Goal: Task Accomplishment & Management: Manage account settings

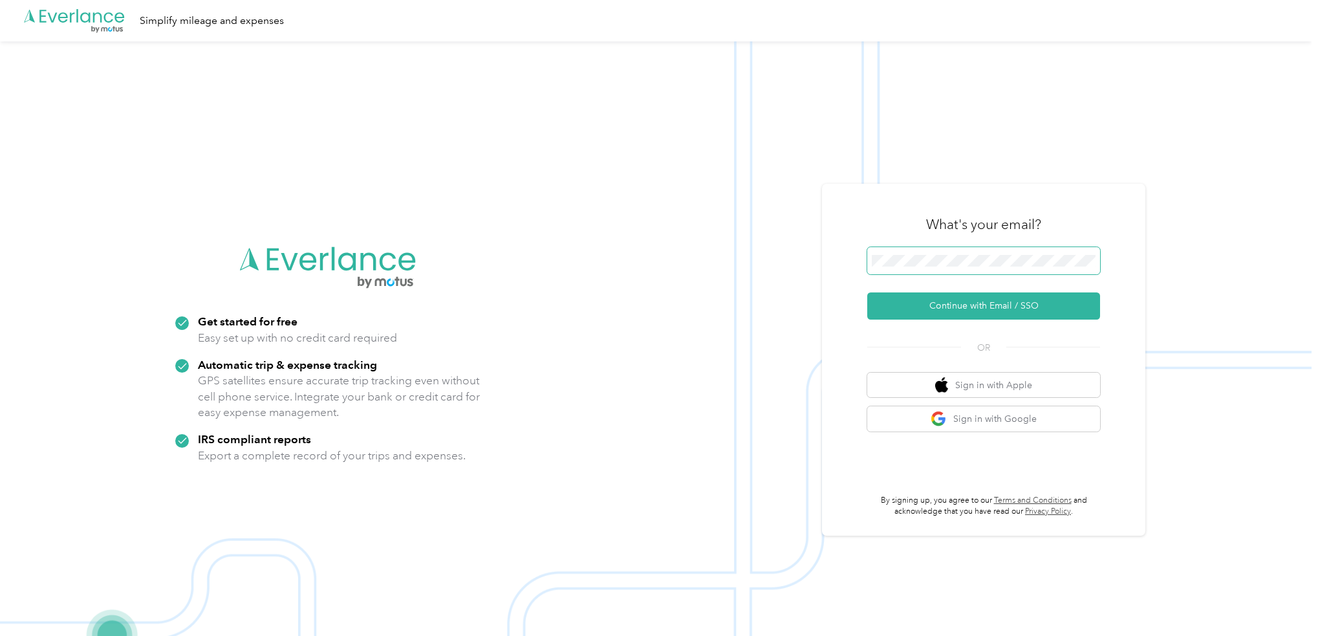
click at [927, 253] on span at bounding box center [983, 260] width 233 height 27
click at [951, 301] on button "Continue with Email / SSO" at bounding box center [983, 305] width 233 height 27
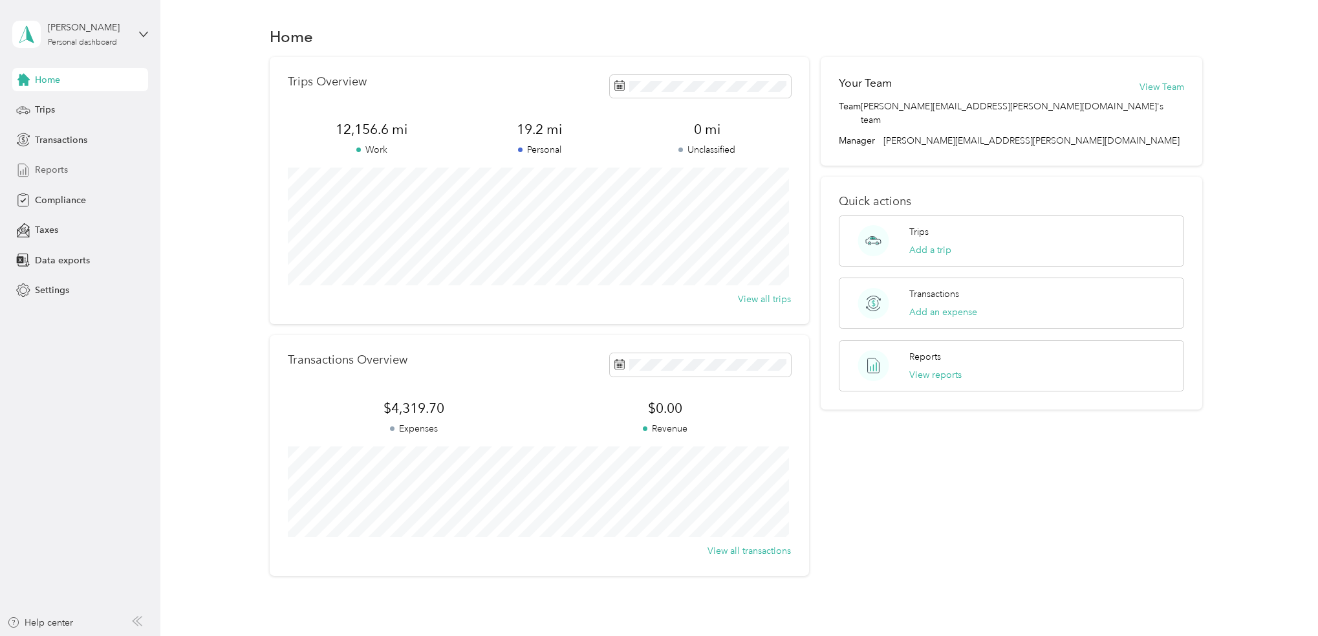
click at [54, 178] on div "Reports" at bounding box center [80, 169] width 136 height 23
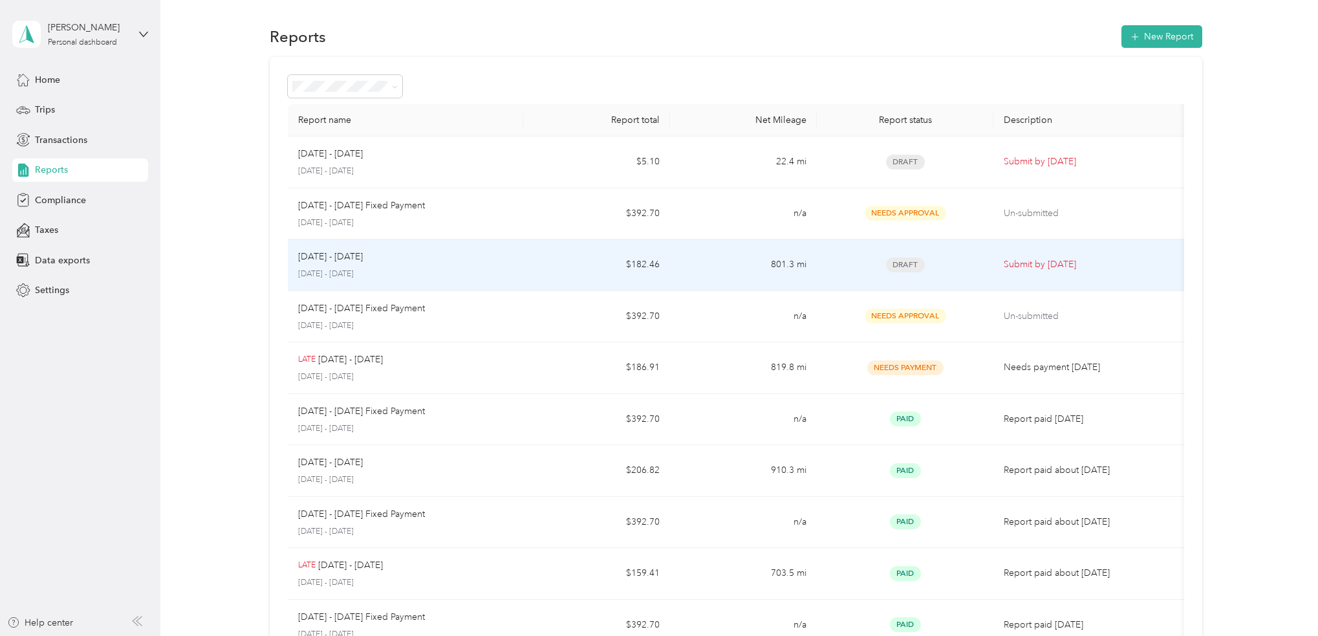
click at [502, 250] on div "[DATE] - [DATE]" at bounding box center [405, 257] width 215 height 14
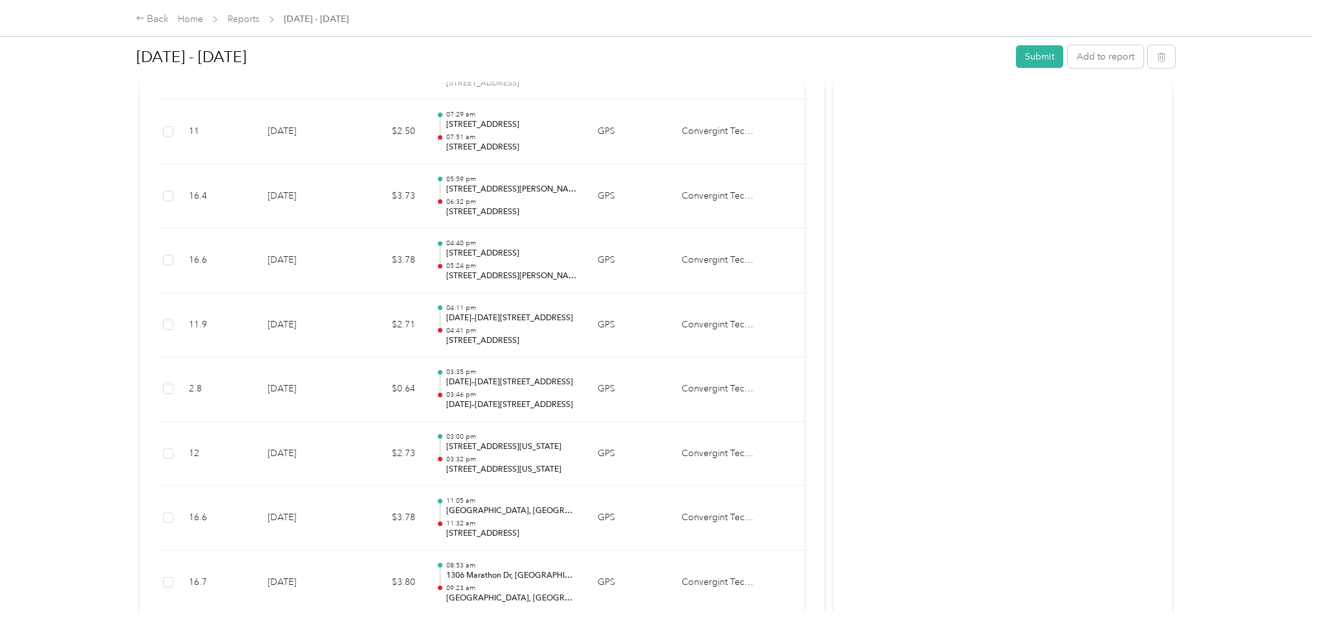
scroll to position [2781, 0]
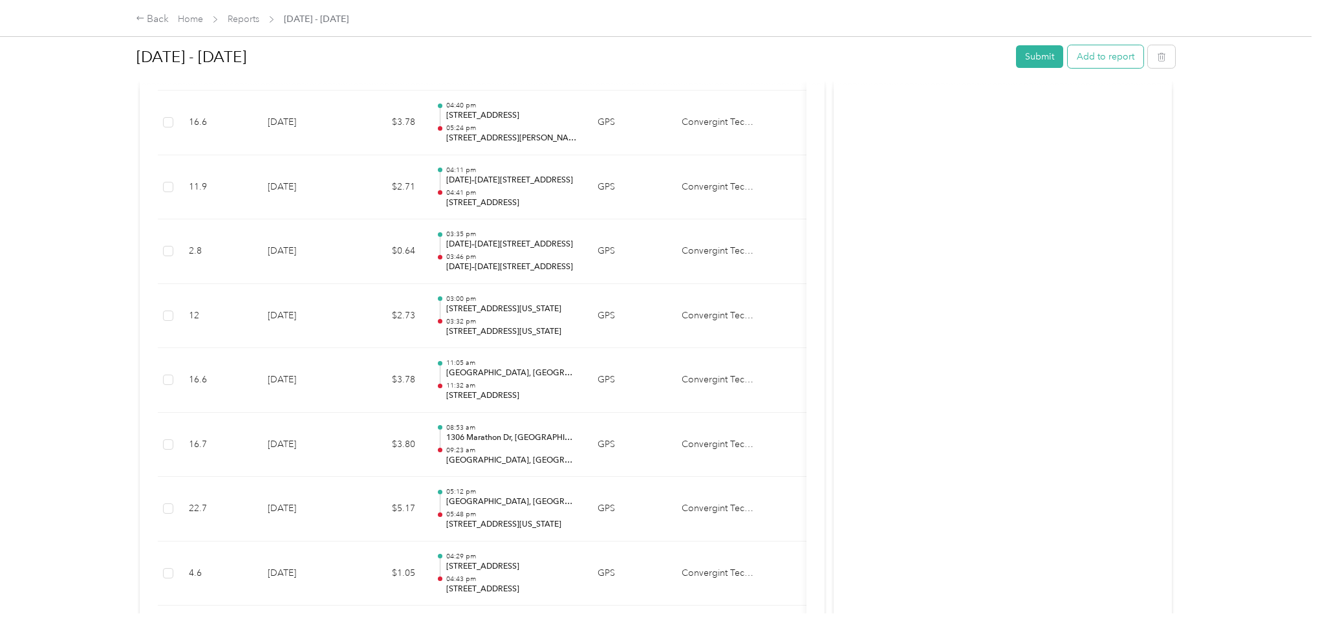
click at [1097, 55] on button "Add to report" at bounding box center [1106, 56] width 76 height 23
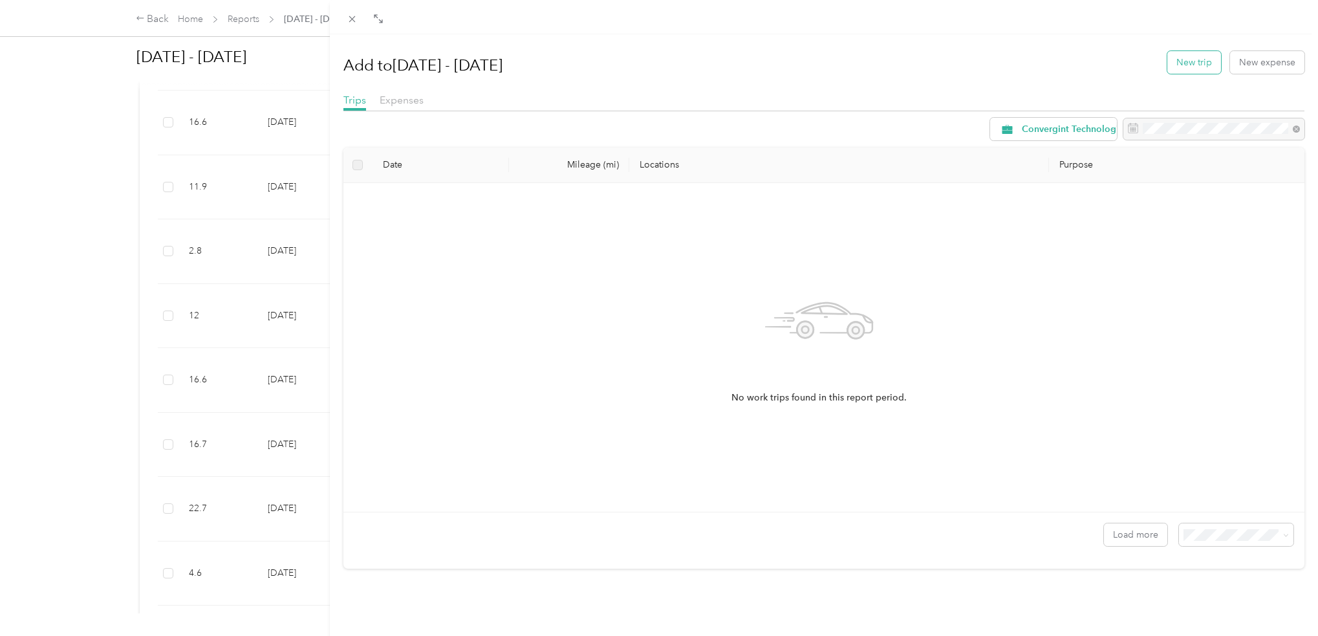
click at [1194, 62] on button "New trip" at bounding box center [1194, 62] width 54 height 23
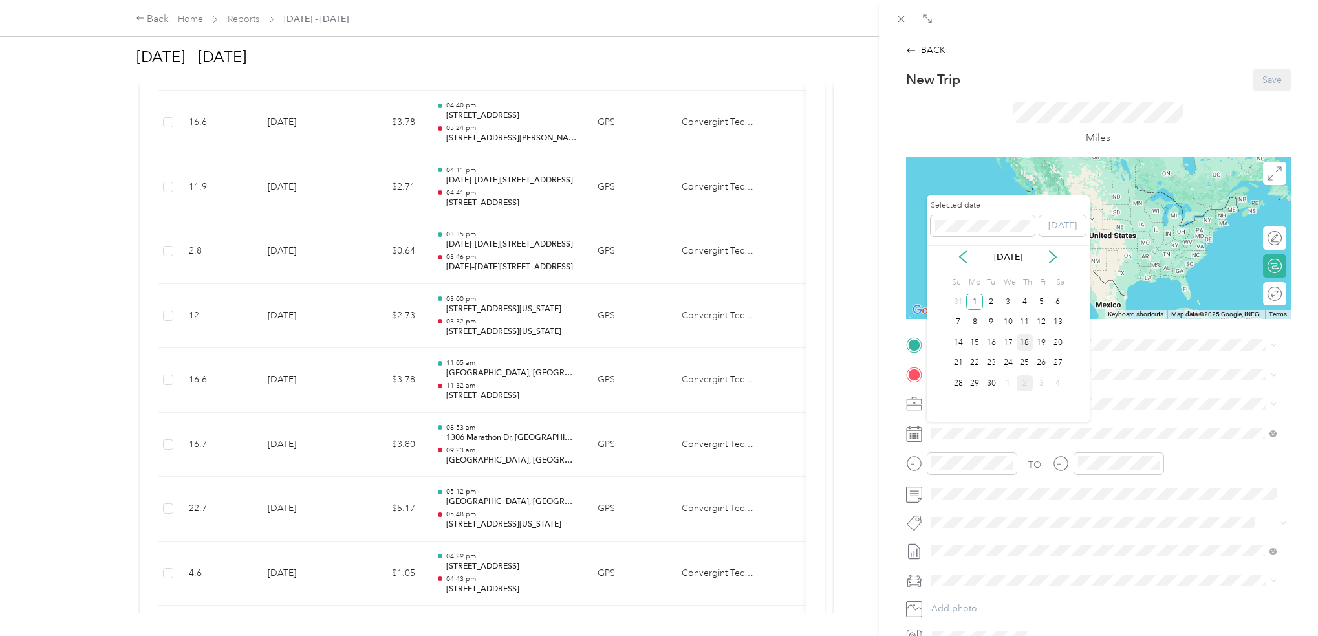
click at [1026, 336] on div "18" at bounding box center [1025, 342] width 17 height 16
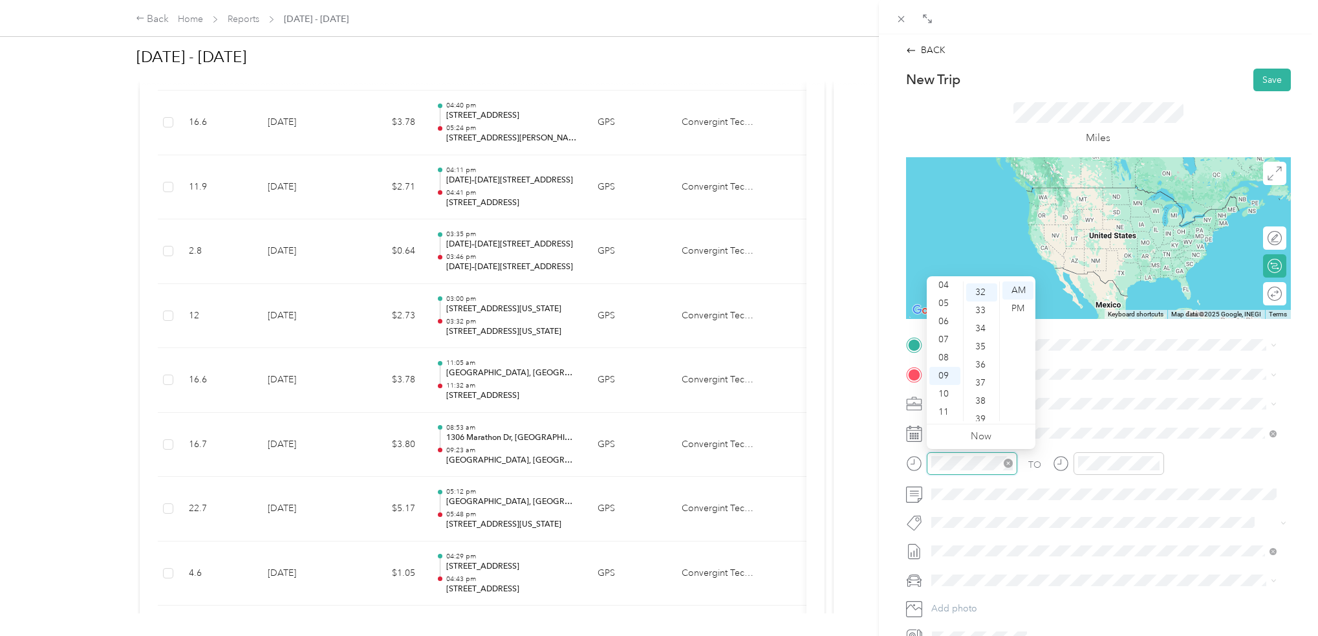
scroll to position [579, 0]
click at [945, 339] on div "07" at bounding box center [944, 339] width 31 height 18
click at [979, 370] on div "33" at bounding box center [981, 373] width 31 height 18
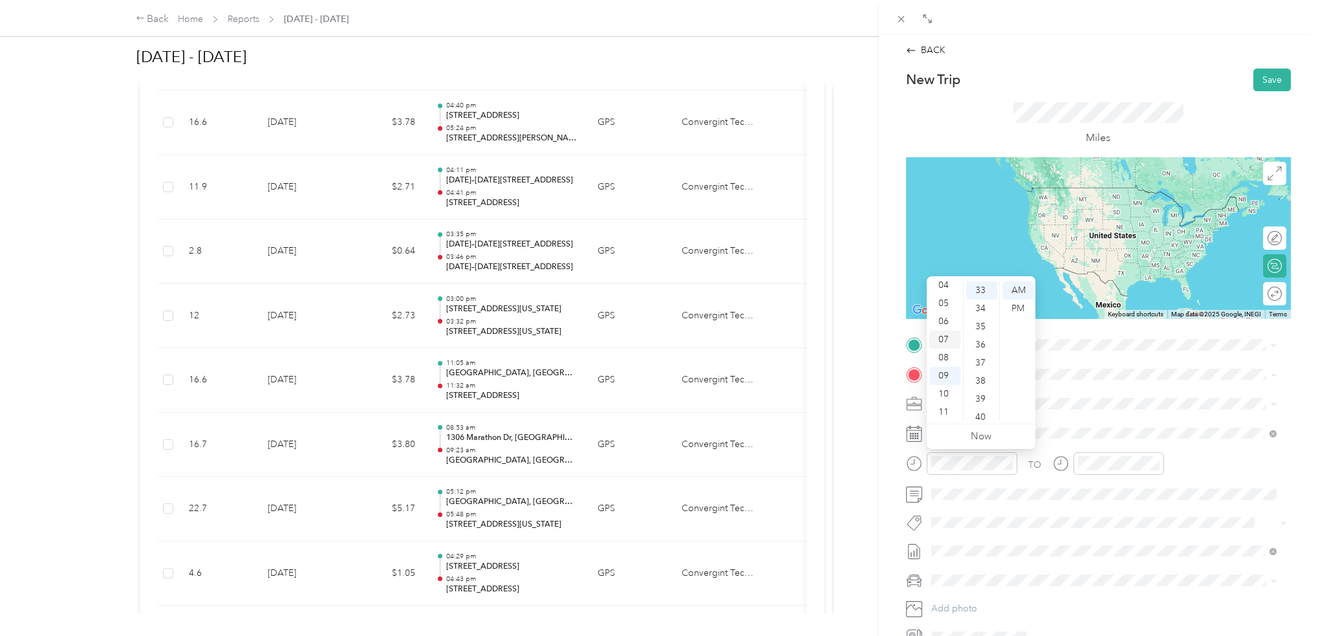
click at [946, 338] on div "07" at bounding box center [944, 339] width 31 height 18
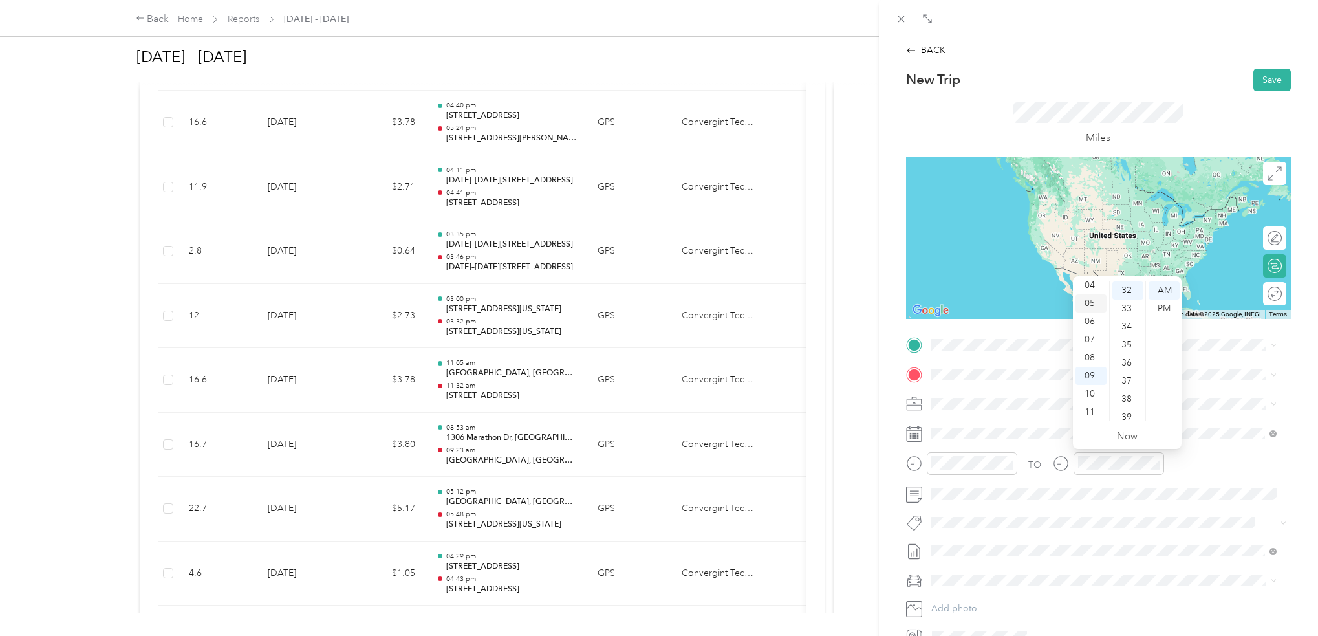
click at [1089, 307] on div "05" at bounding box center [1090, 303] width 31 height 18
click at [1127, 393] on div "45" at bounding box center [1127, 396] width 31 height 18
click at [1165, 307] on div "PM" at bounding box center [1164, 308] width 31 height 18
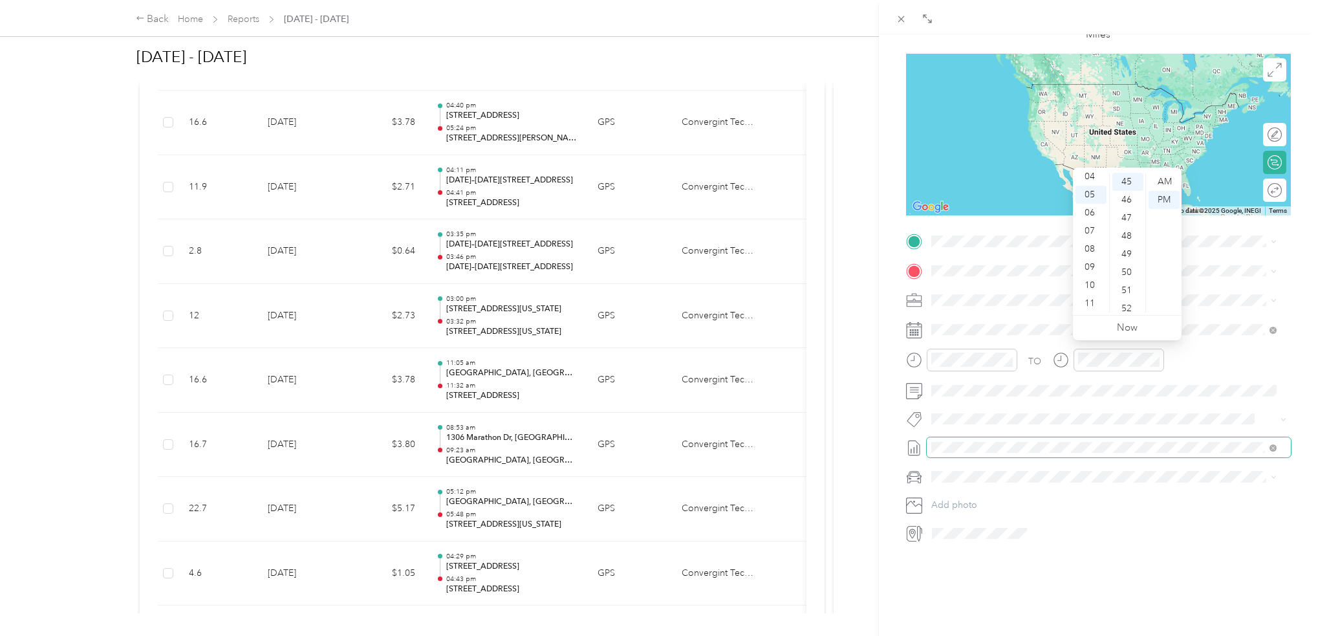
scroll to position [113, 0]
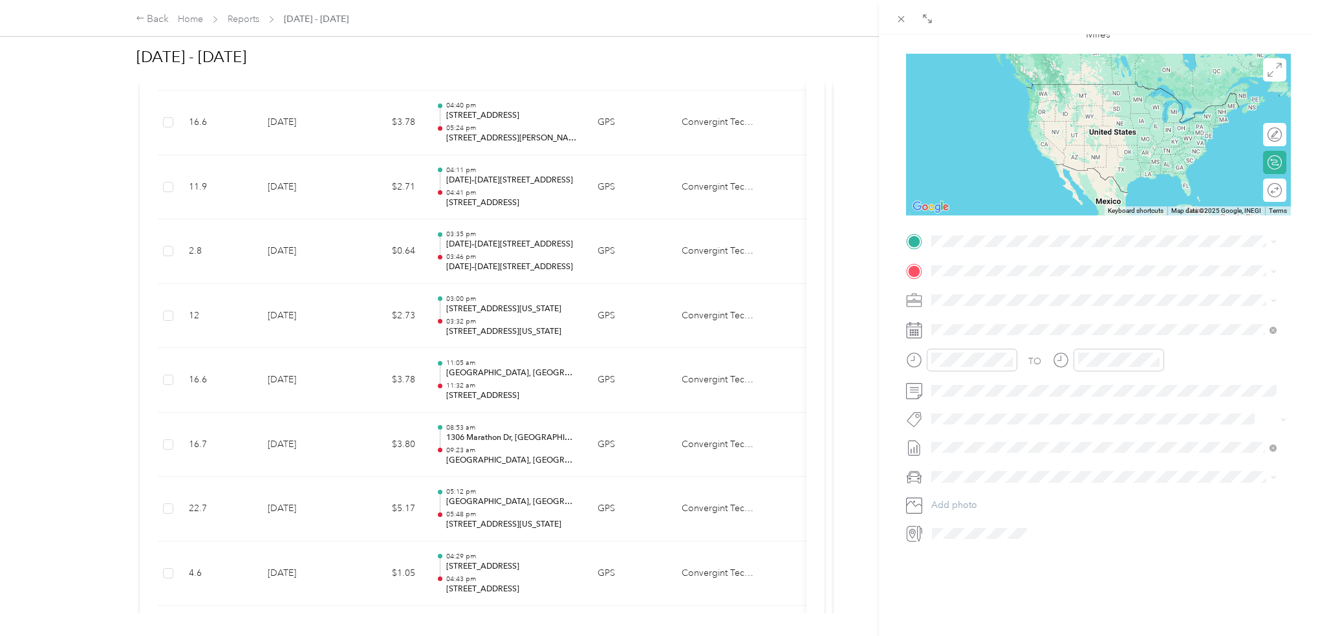
click at [979, 493] on li "Toyota Tacoma" at bounding box center [1104, 490] width 354 height 23
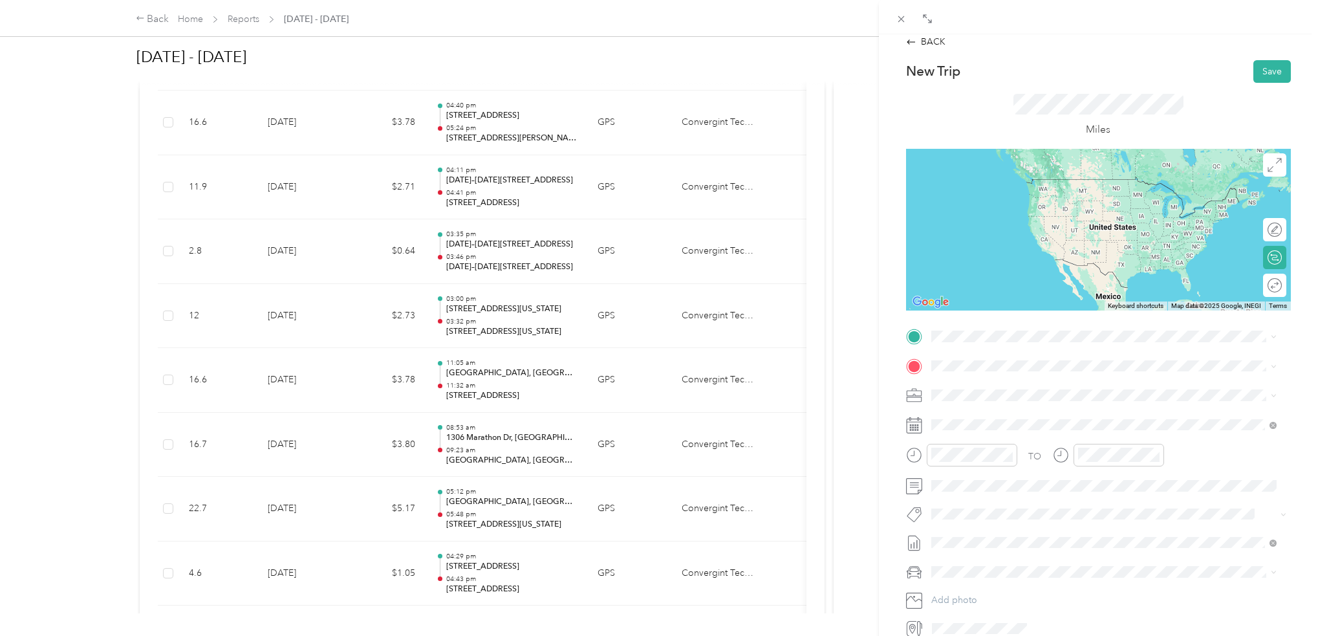
scroll to position [0, 0]
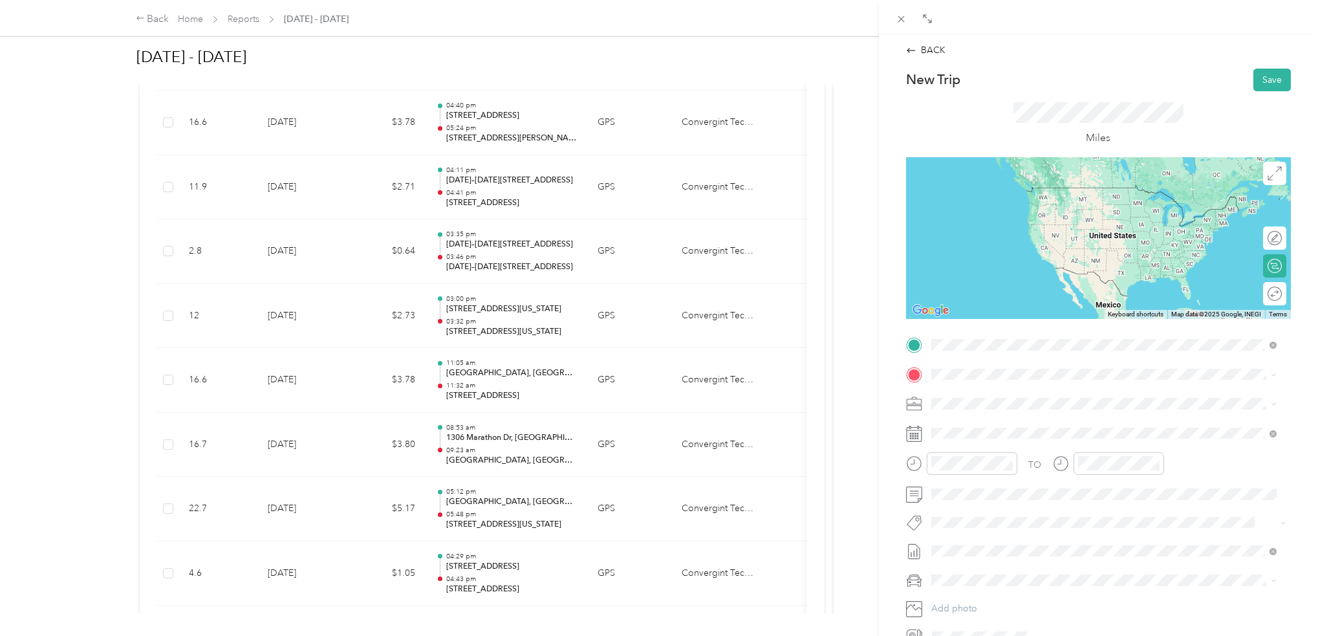
click at [979, 391] on span "[STREET_ADDRESS][PERSON_NAME][PERSON_NAME][US_STATE]" at bounding box center [1091, 391] width 273 height 12
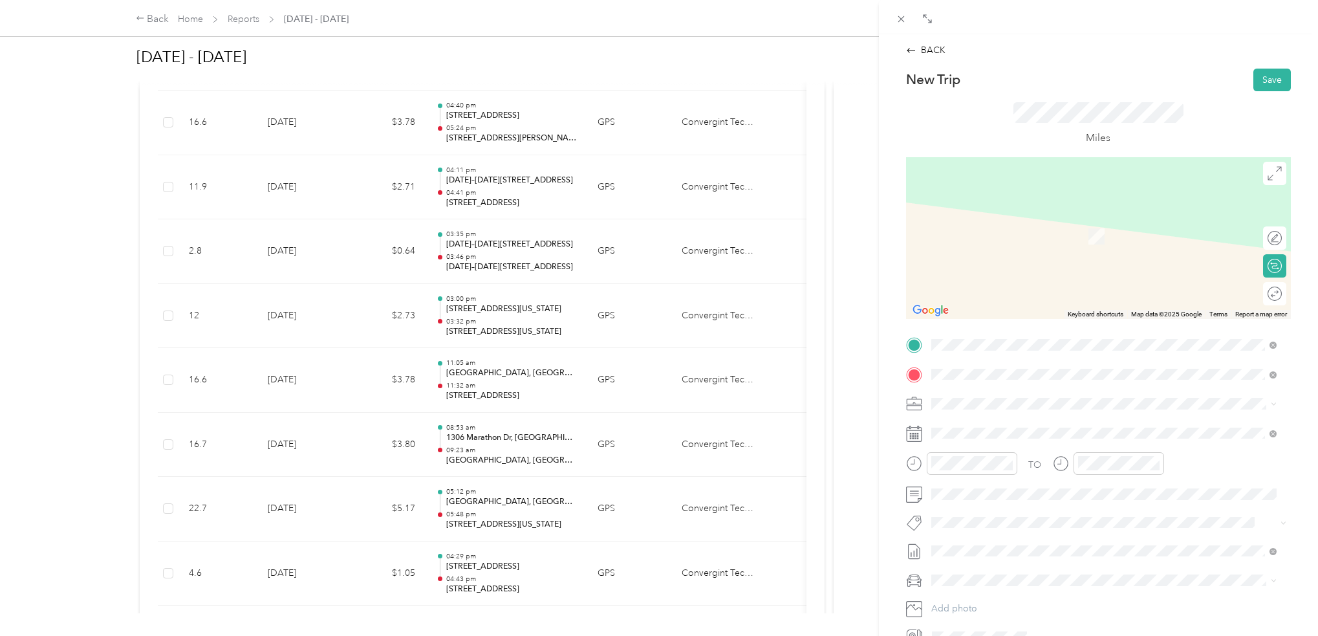
click at [1007, 418] on span "[STREET_ADDRESS][US_STATE]" at bounding box center [1019, 421] width 129 height 12
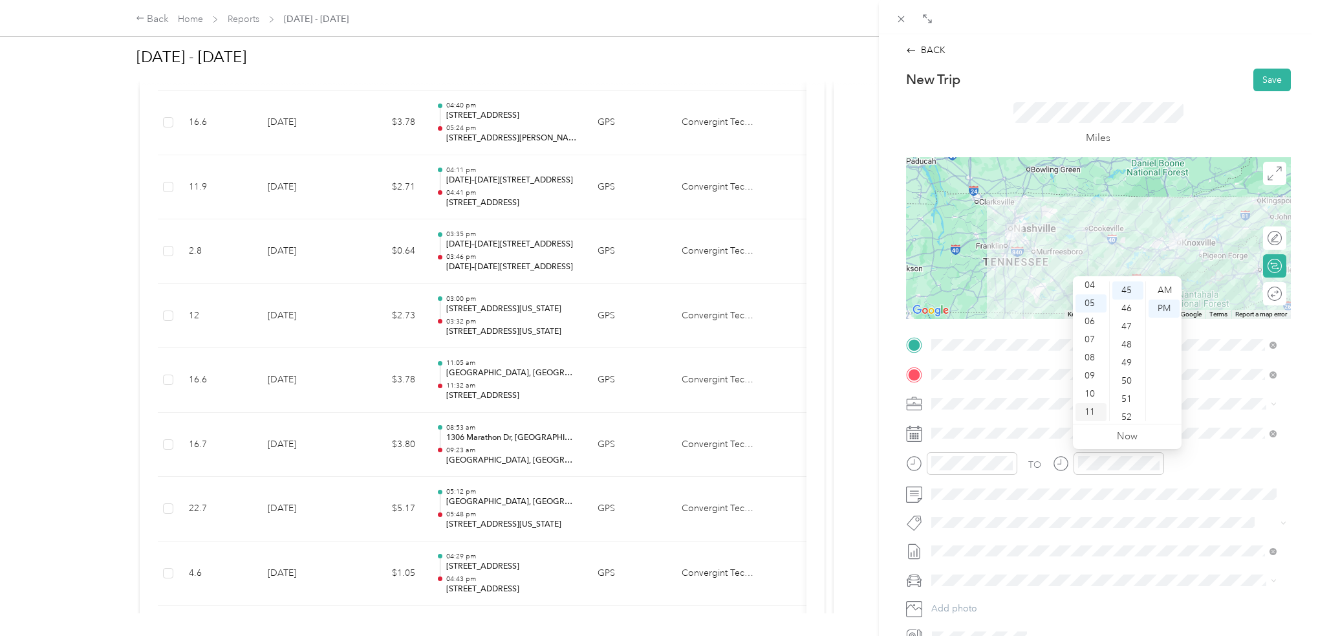
click at [1092, 406] on div "11" at bounding box center [1090, 412] width 31 height 18
click at [1164, 285] on div "AM" at bounding box center [1164, 290] width 31 height 18
click at [1090, 391] on div "10" at bounding box center [1090, 394] width 31 height 18
click at [1127, 295] on div "13" at bounding box center [1127, 293] width 31 height 18
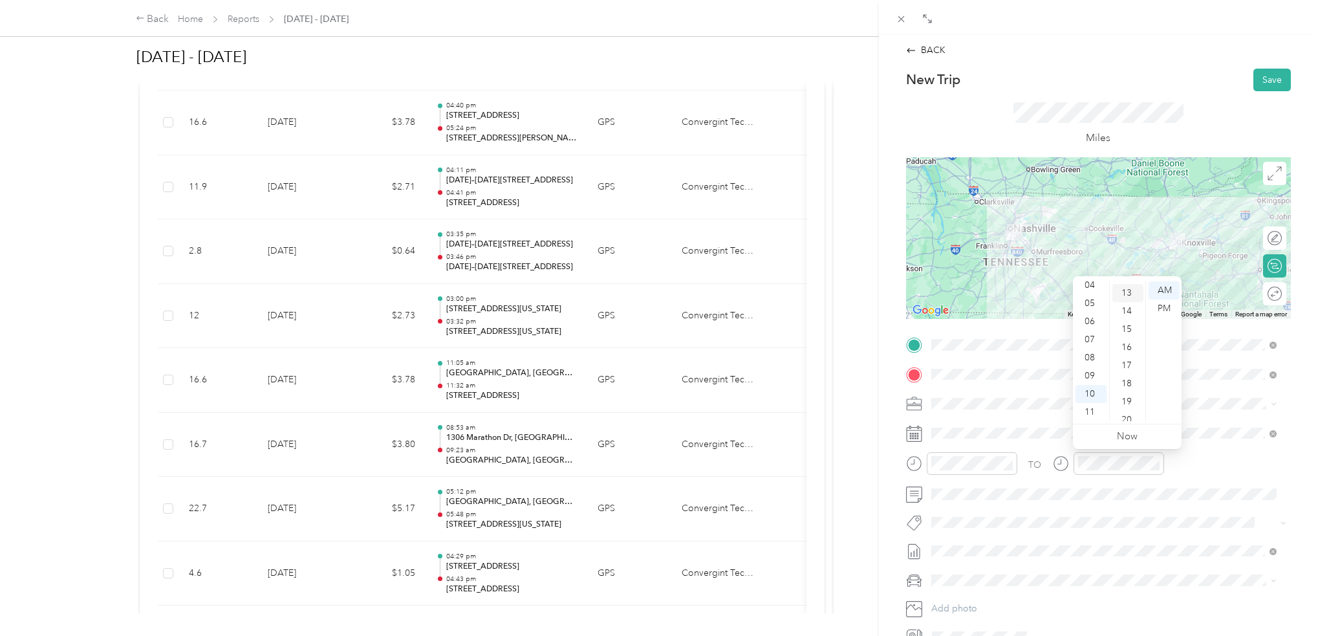
scroll to position [235, 0]
click at [861, 459] on div "BACK New Trip Save This trip cannot be edited because it is either under review…" at bounding box center [659, 318] width 1318 height 636
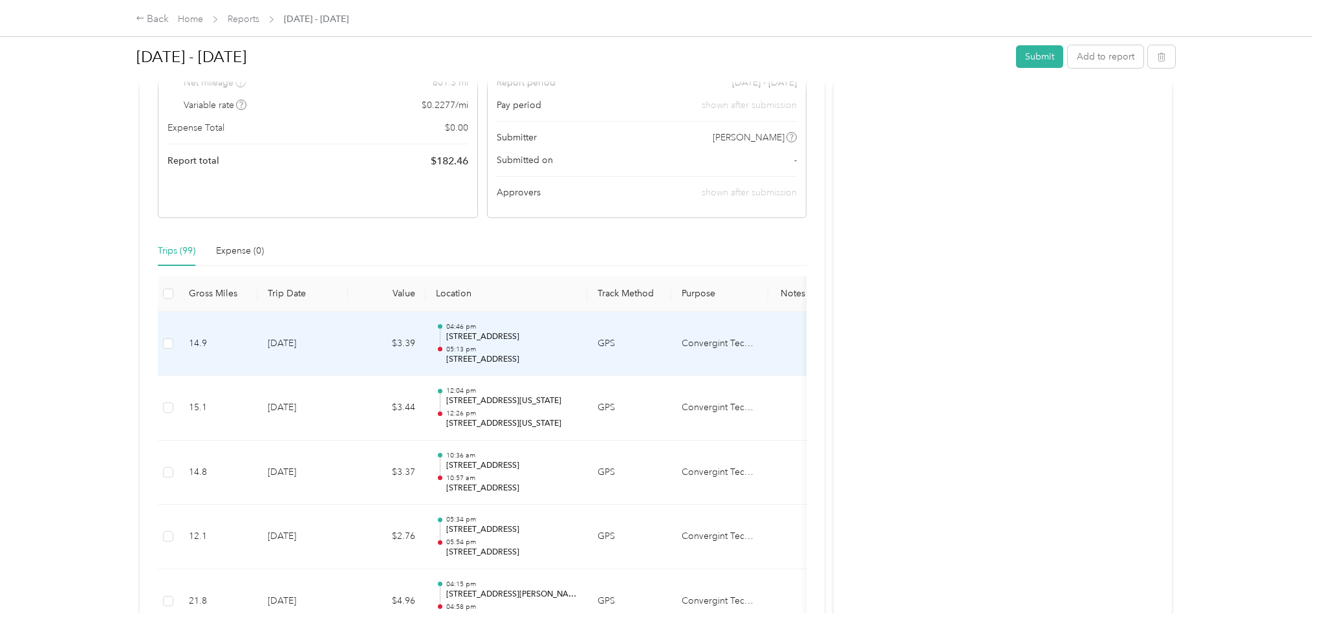
scroll to position [65, 0]
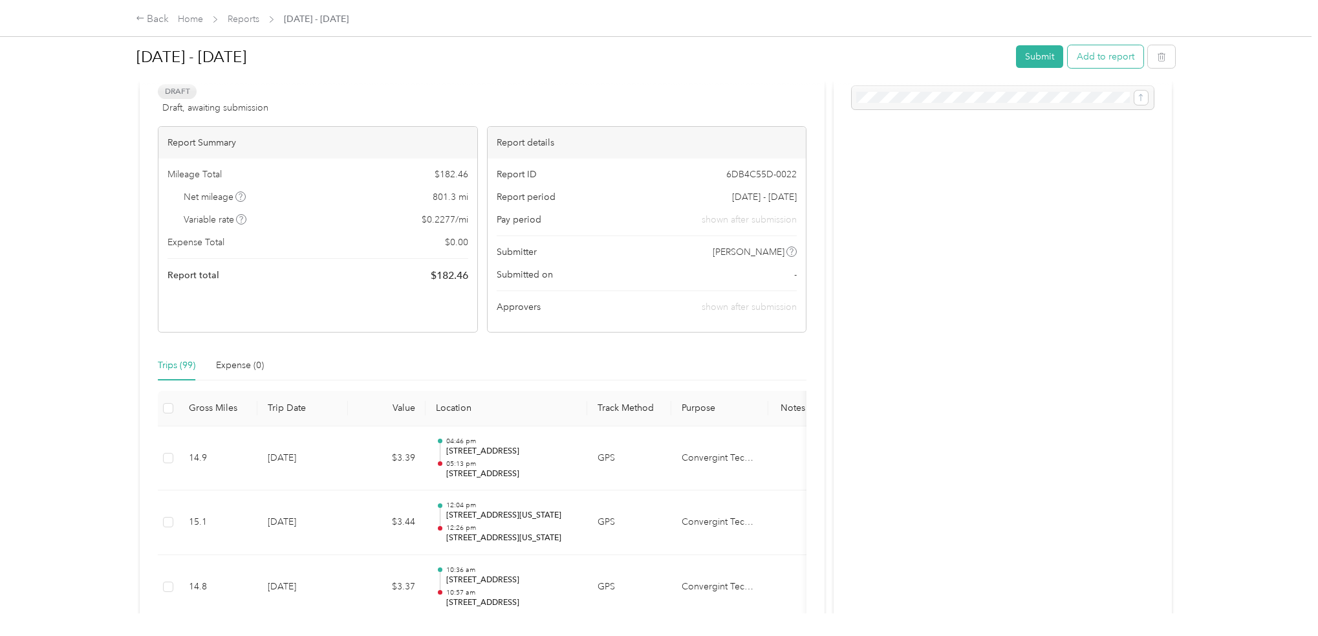
click at [1106, 53] on button "Add to report" at bounding box center [1106, 56] width 76 height 23
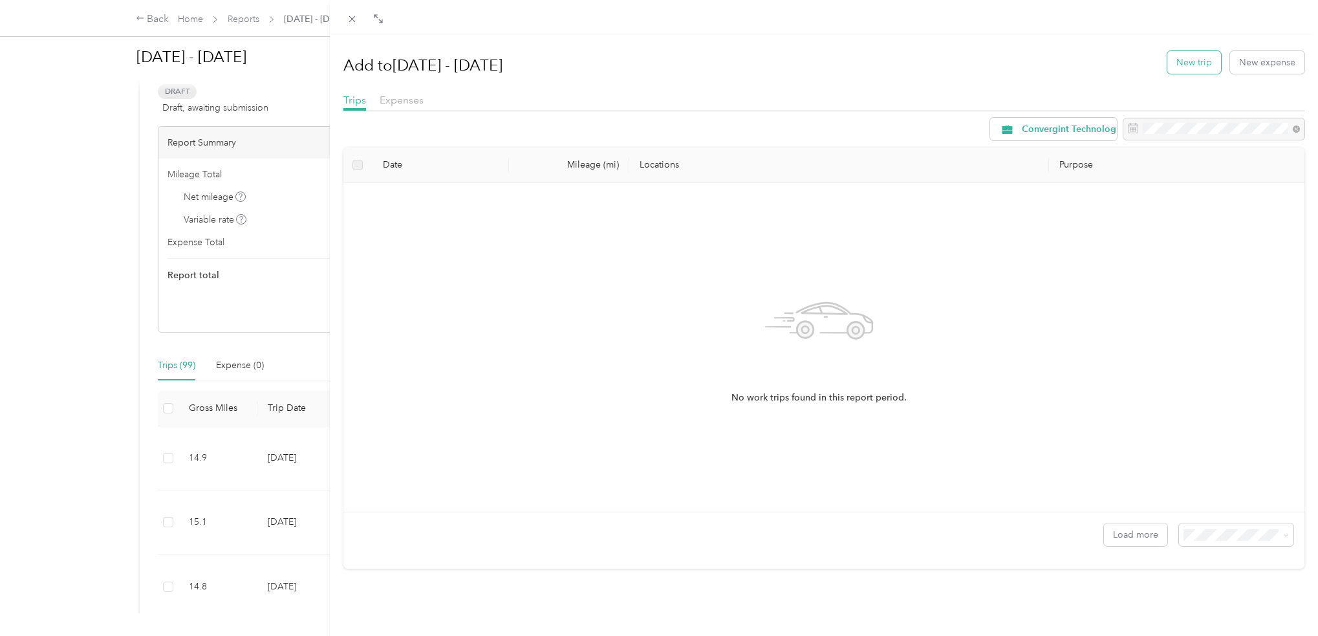
click at [1172, 70] on button "New trip" at bounding box center [1194, 62] width 54 height 23
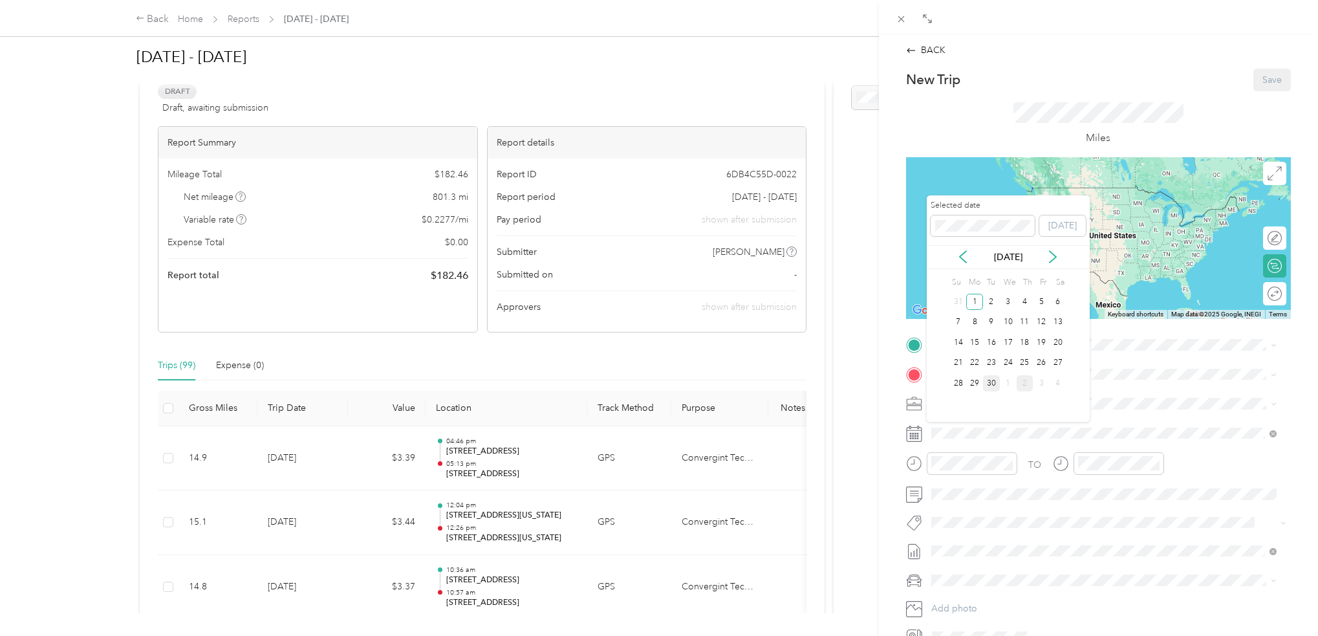
click at [989, 380] on div "30" at bounding box center [991, 383] width 17 height 16
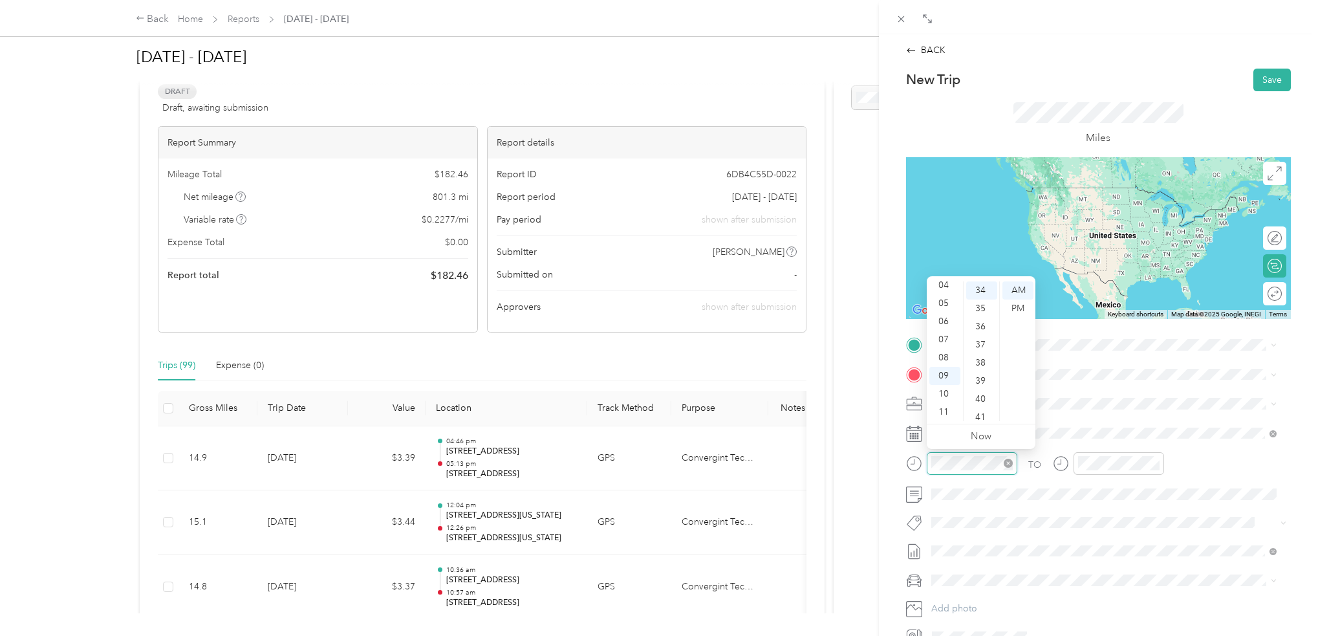
scroll to position [616, 0]
click at [950, 340] on div "07" at bounding box center [944, 339] width 31 height 18
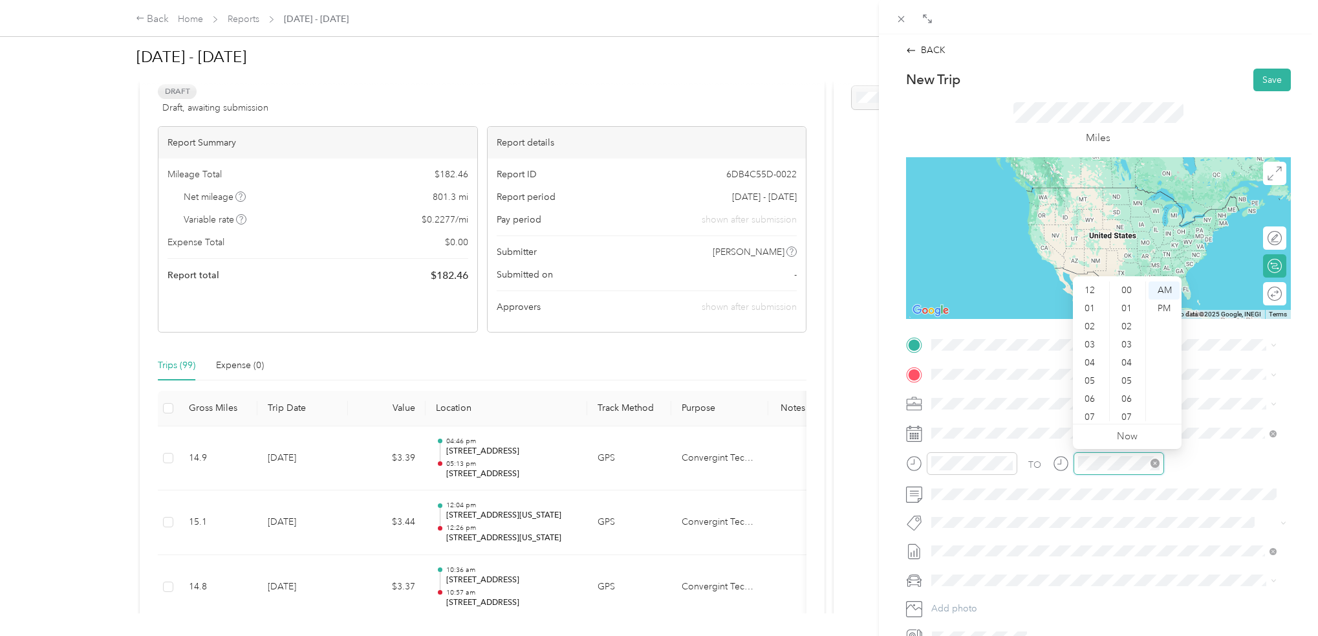
scroll to position [78, 0]
click at [1088, 393] on div "10" at bounding box center [1090, 394] width 31 height 18
click at [1127, 297] on div "27" at bounding box center [1127, 293] width 31 height 18
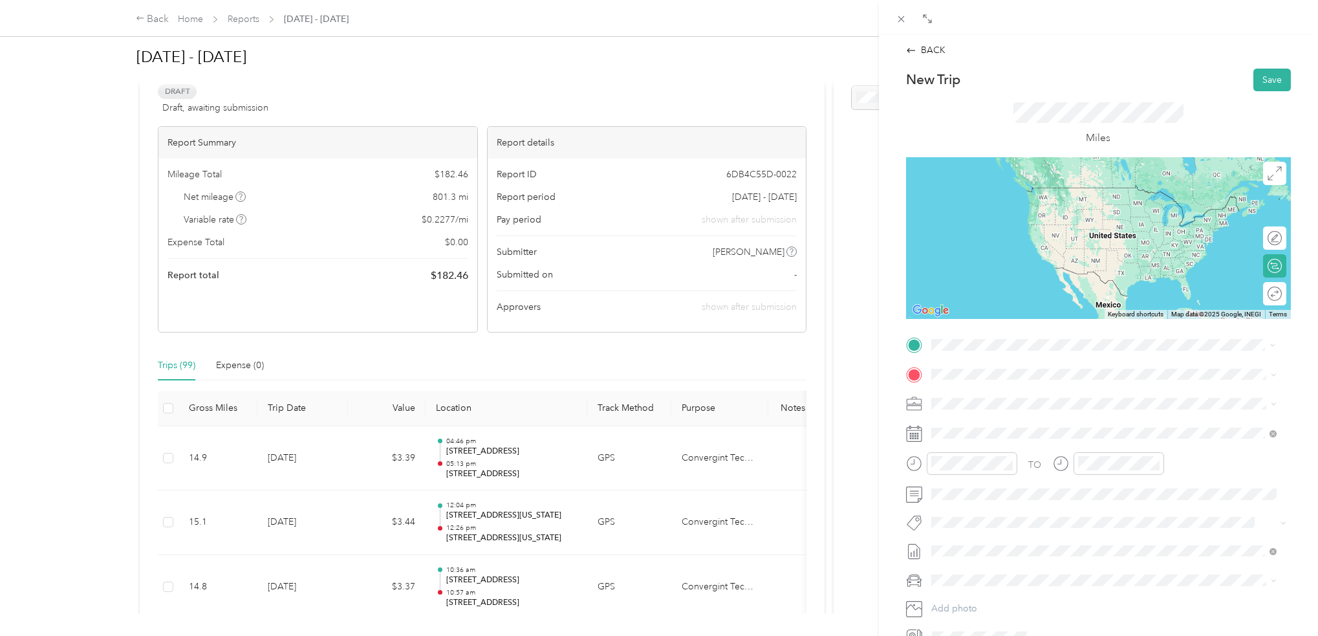
click at [1003, 397] on span "[STREET_ADDRESS][PERSON_NAME][PERSON_NAME][US_STATE]" at bounding box center [1091, 391] width 273 height 12
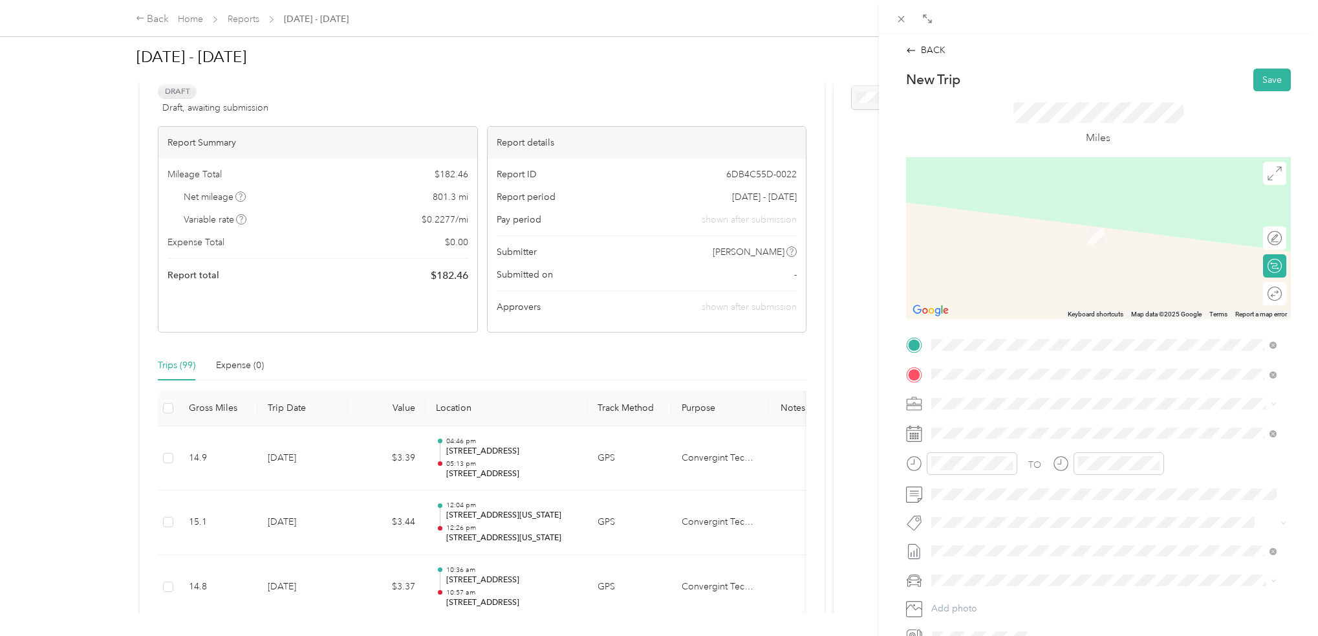
click at [1046, 418] on span "[STREET_ADDRESS][US_STATE]" at bounding box center [1019, 421] width 129 height 12
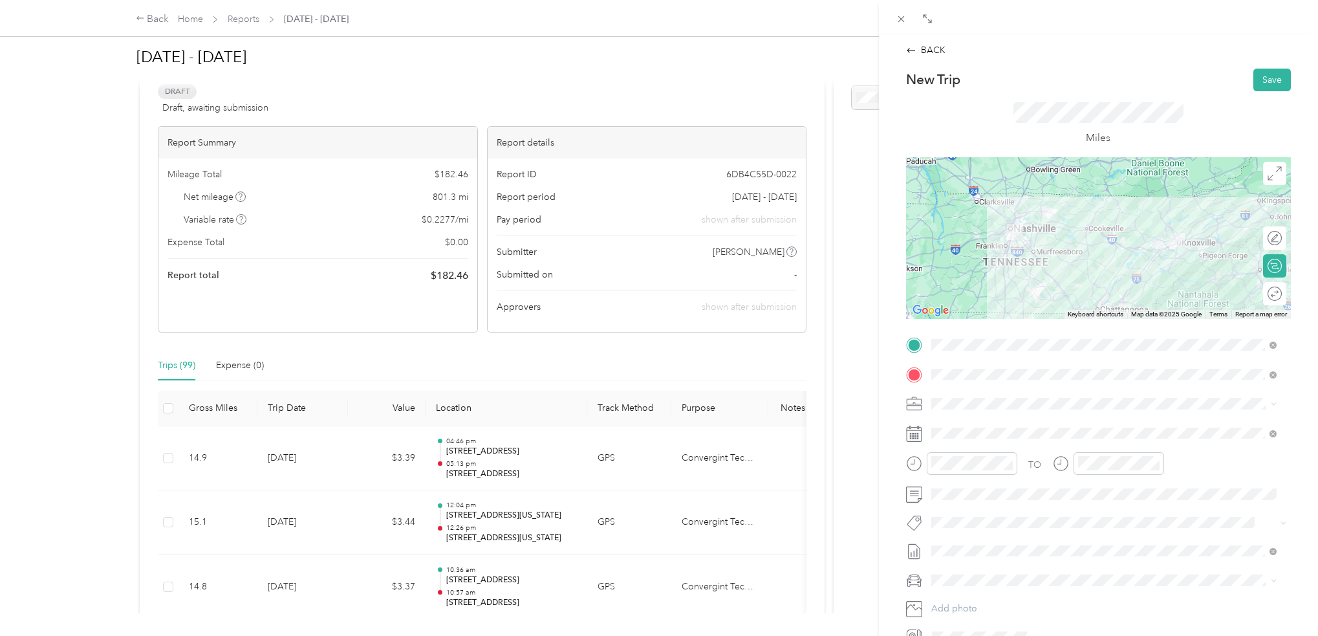
scroll to position [113, 0]
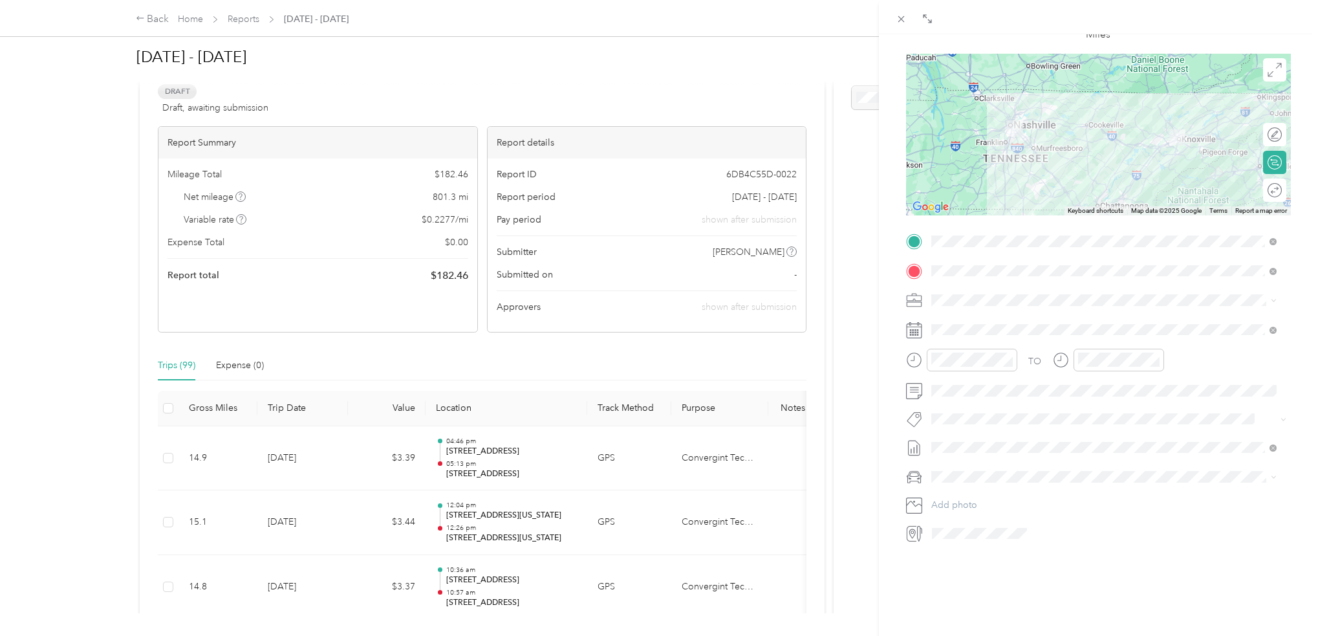
click at [1006, 466] on span at bounding box center [1109, 476] width 364 height 21
click at [1020, 490] on div "Toyota Tacoma" at bounding box center [1104, 490] width 336 height 14
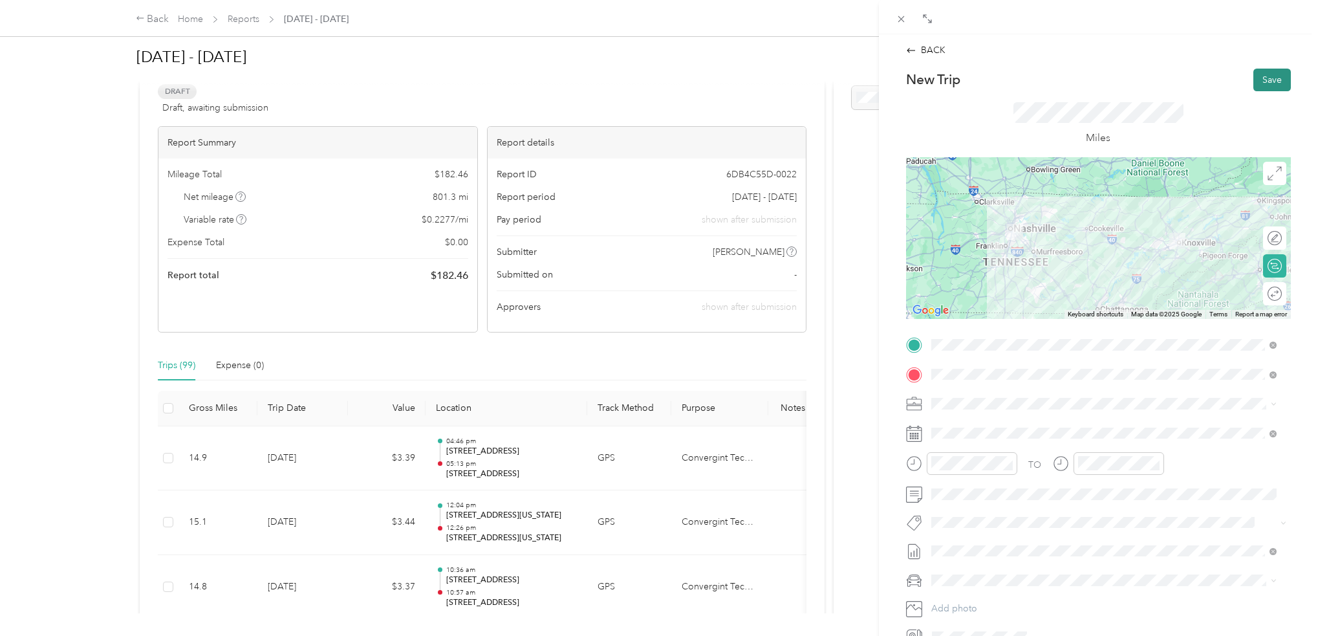
click at [1266, 78] on button "Save" at bounding box center [1272, 80] width 38 height 23
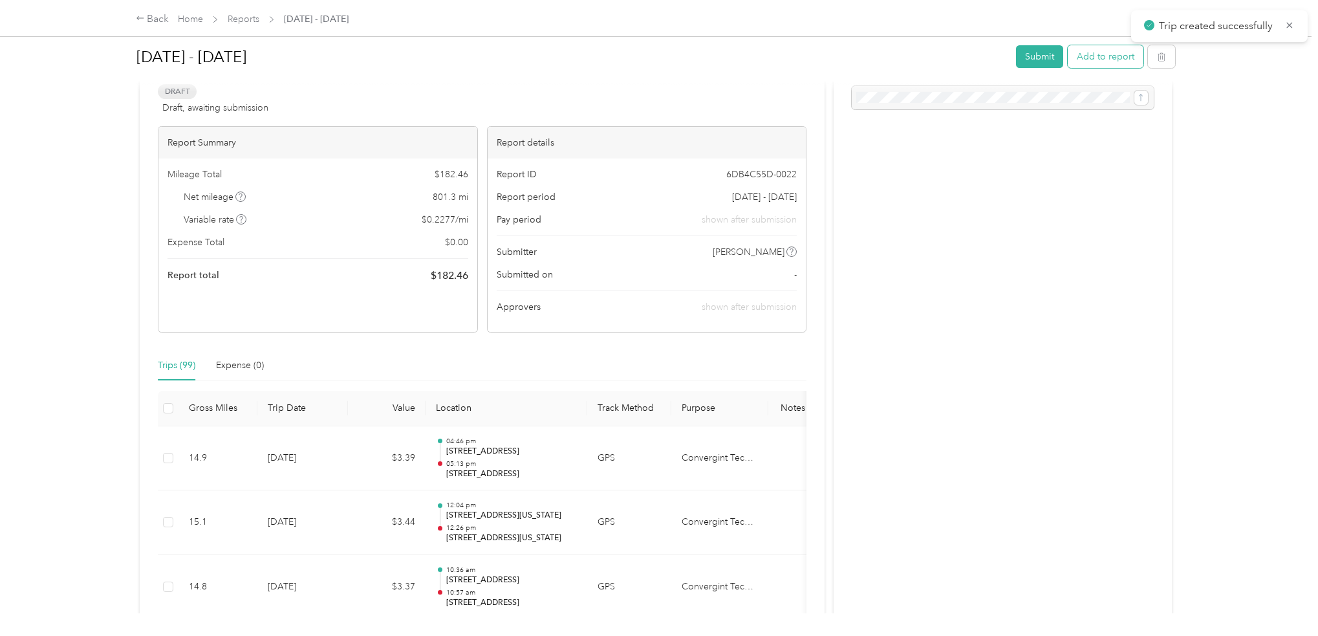
click at [1084, 56] on button "Add to report" at bounding box center [1106, 56] width 76 height 23
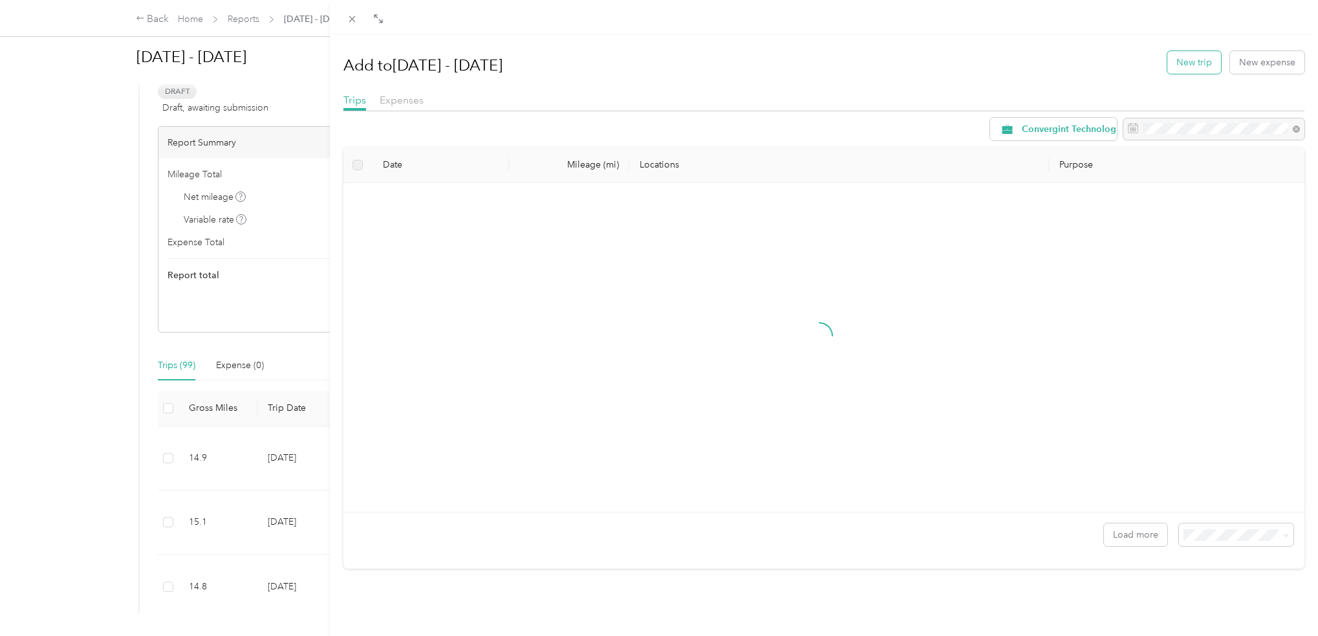
click at [1190, 66] on button "New trip" at bounding box center [1194, 62] width 54 height 23
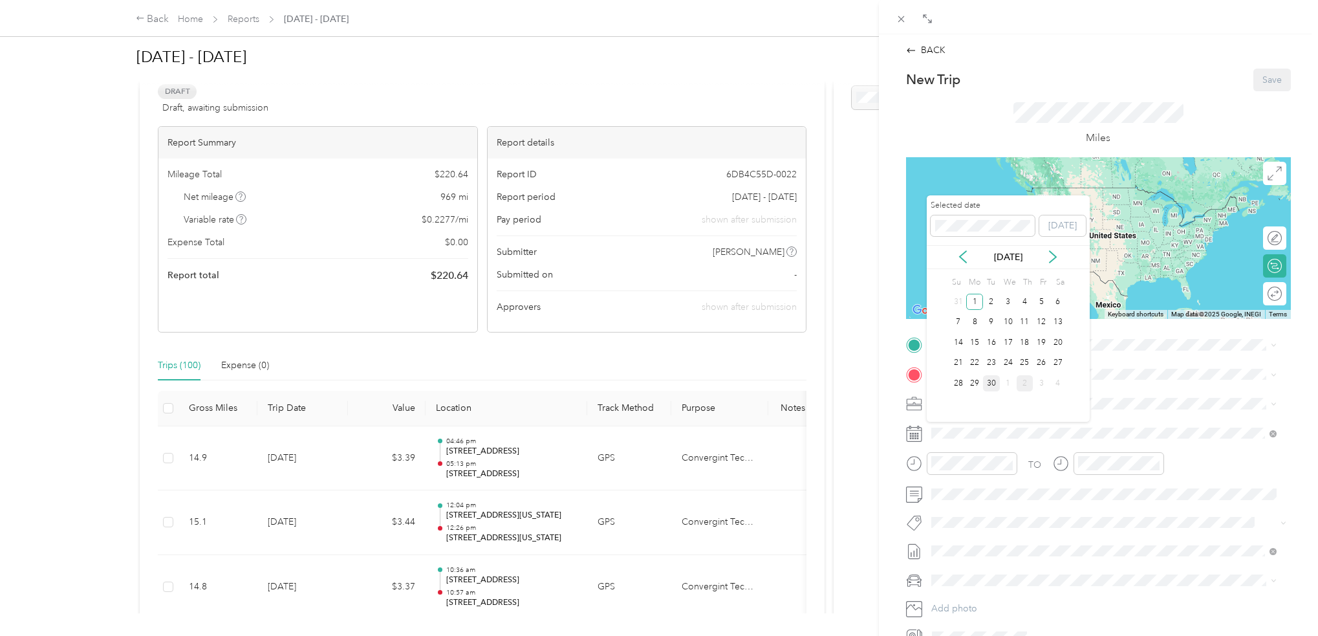
click at [992, 380] on div "30" at bounding box center [991, 383] width 17 height 16
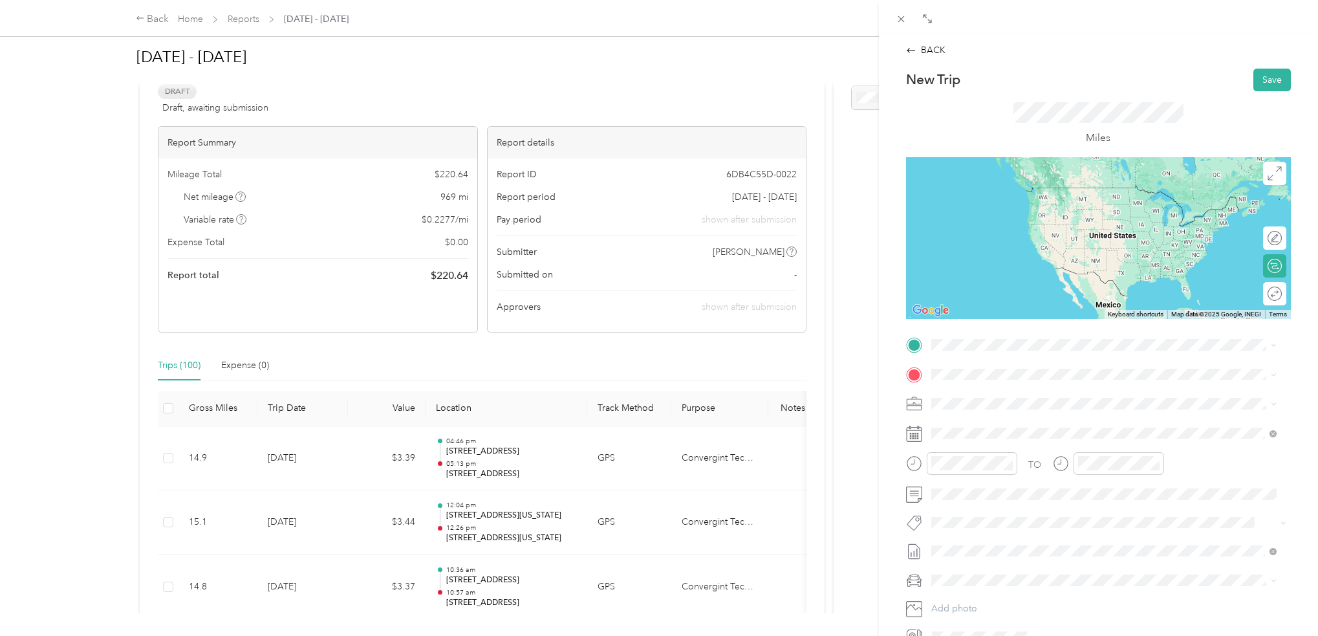
click at [976, 332] on div "New Trip Save This trip cannot be edited because it is either under review, app…" at bounding box center [1098, 358] width 385 height 579
click at [995, 397] on span "[STREET_ADDRESS][US_STATE]" at bounding box center [1019, 391] width 129 height 12
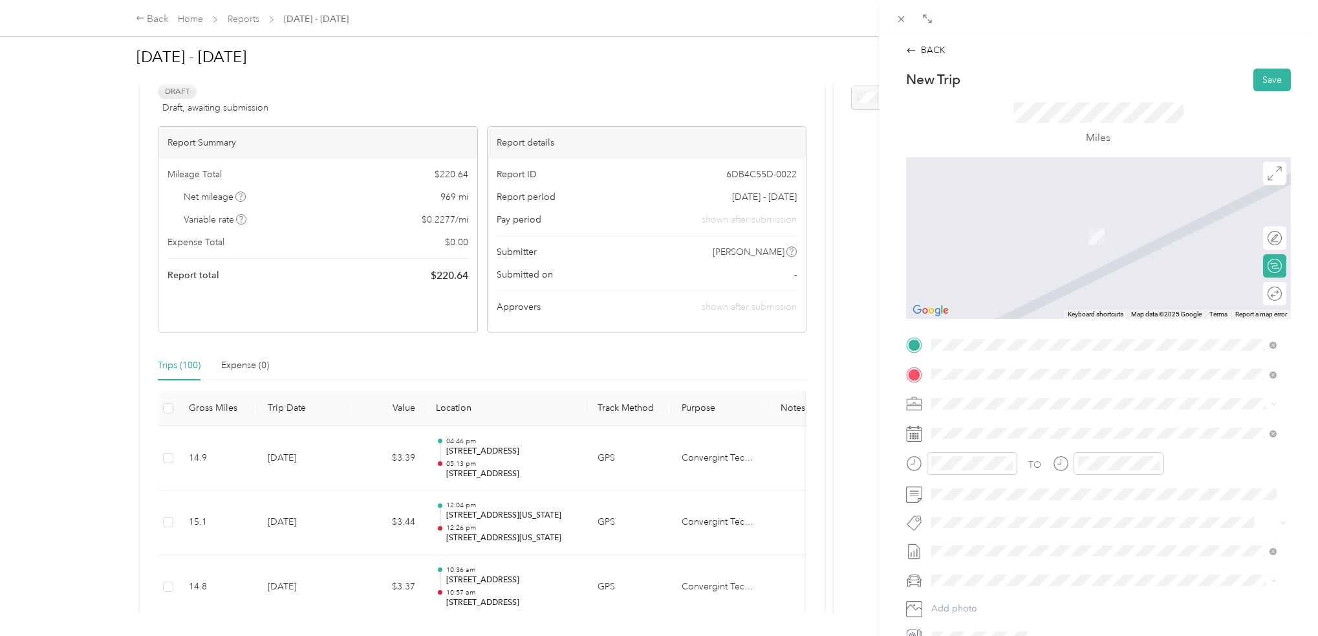
click at [982, 421] on span "[STREET_ADDRESS][US_STATE]" at bounding box center [1019, 421] width 129 height 12
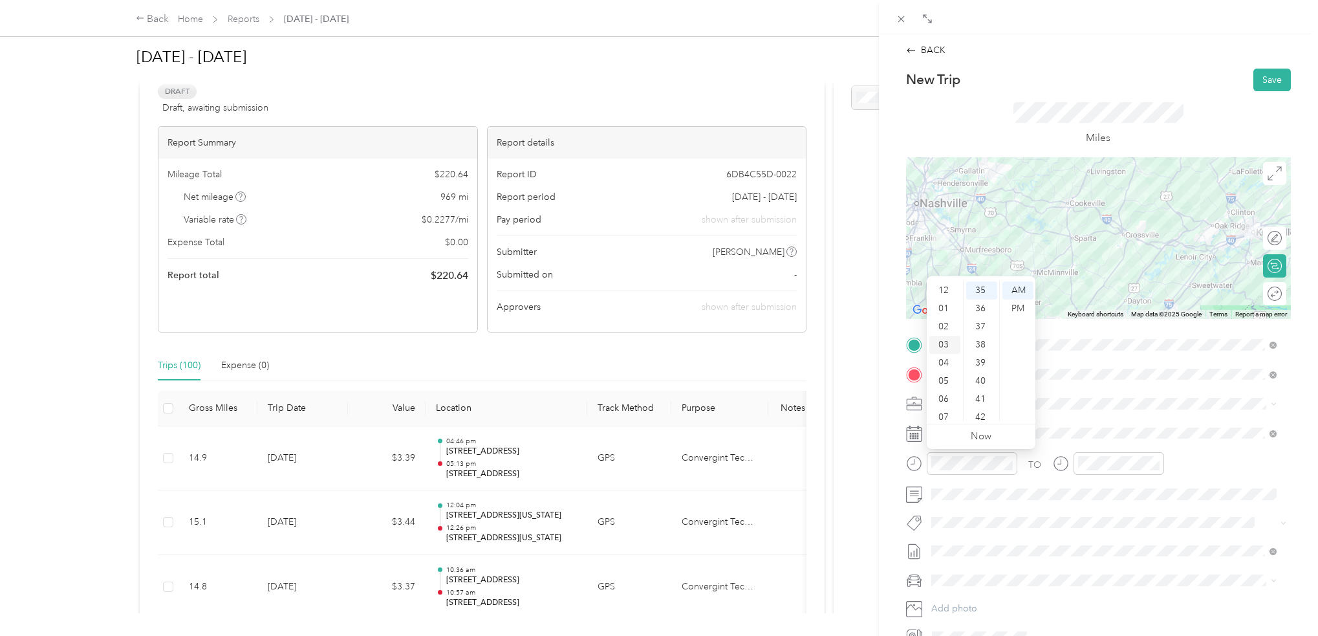
click at [944, 343] on div "03" at bounding box center [944, 345] width 31 height 18
click at [1010, 305] on div "PM" at bounding box center [1017, 308] width 31 height 18
click at [982, 397] on div "41" at bounding box center [981, 399] width 31 height 18
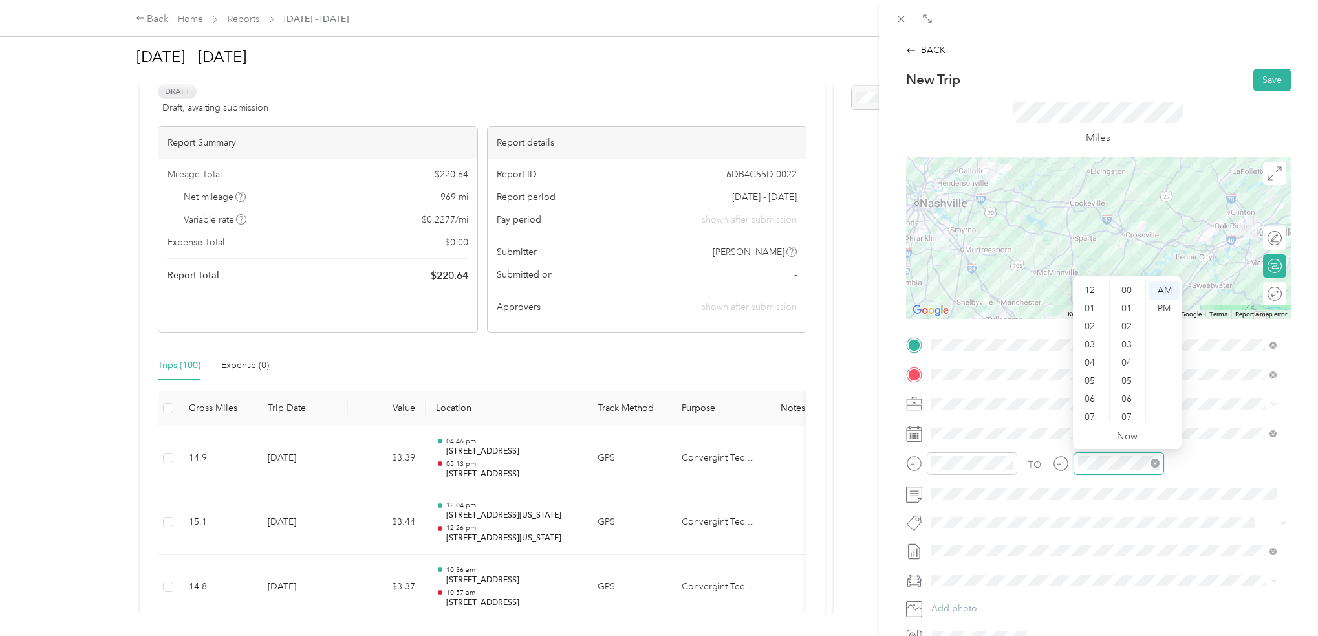
scroll to position [78, 0]
click at [1089, 319] on div "06" at bounding box center [1090, 321] width 31 height 18
click at [1128, 288] on div "24" at bounding box center [1127, 285] width 31 height 18
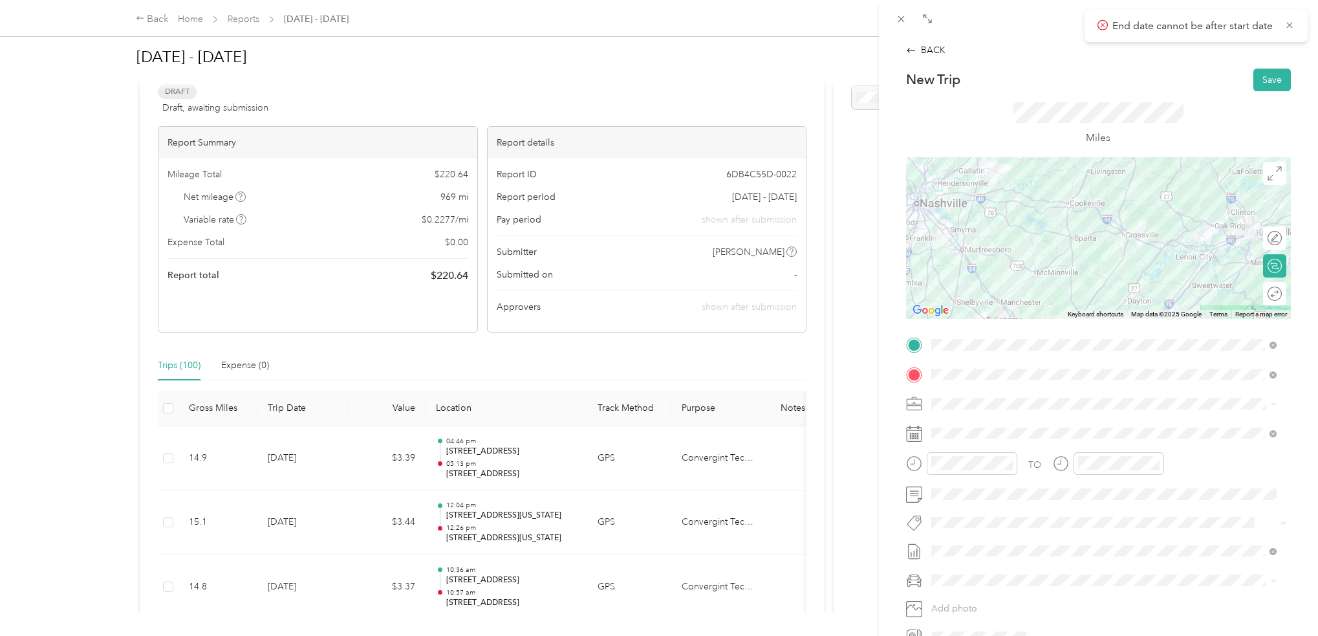
click at [971, 605] on div "Toyota Tacoma" at bounding box center [1104, 603] width 336 height 14
click at [872, 512] on div "BACK New Trip Save This trip cannot be edited because it is either under review…" at bounding box center [659, 318] width 1318 height 636
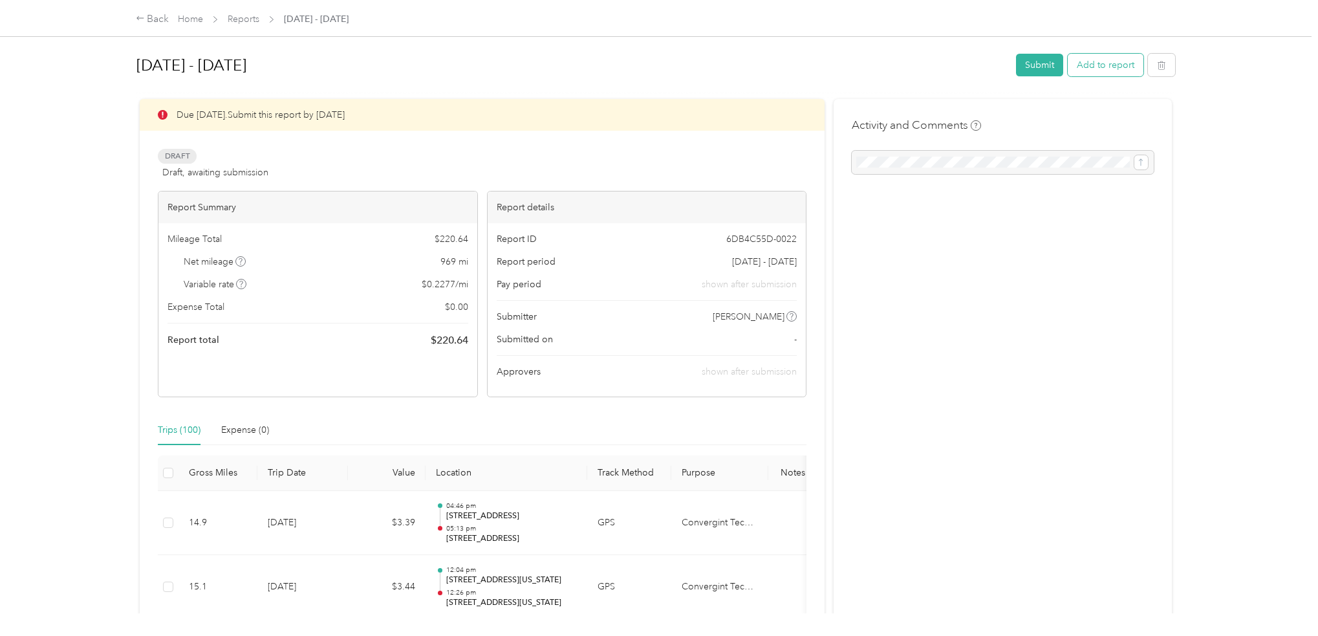
click at [1112, 61] on button "Add to report" at bounding box center [1106, 65] width 76 height 23
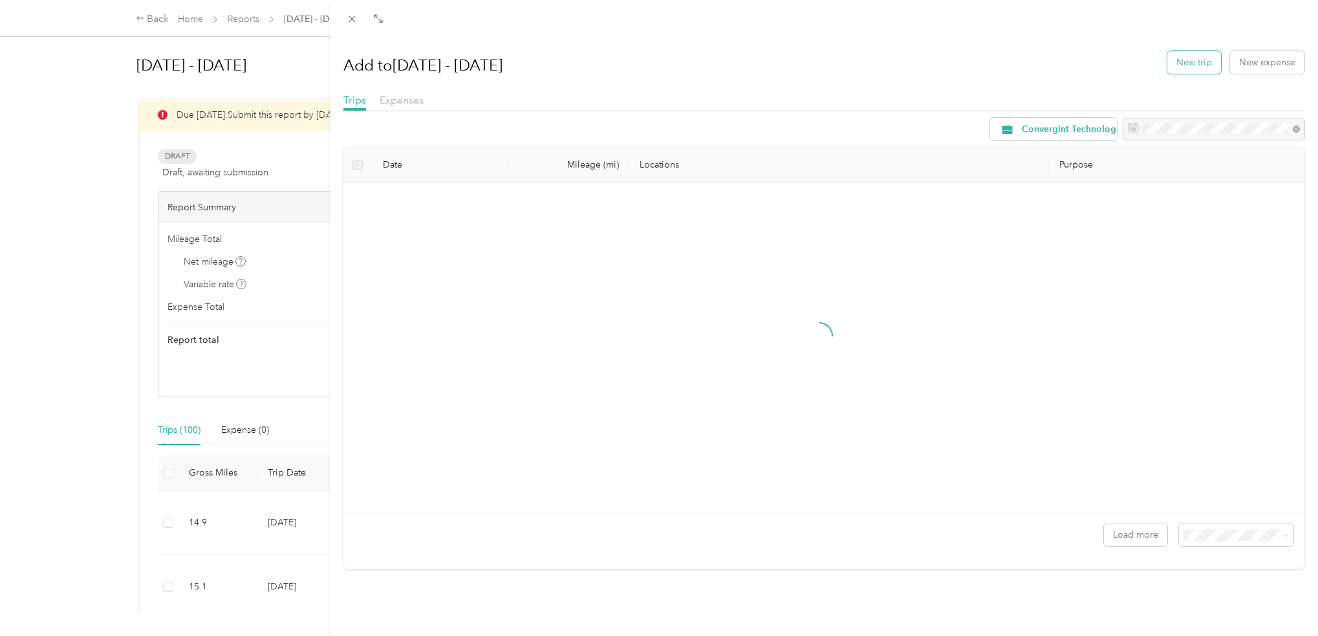
click at [1172, 71] on button "New trip" at bounding box center [1194, 62] width 54 height 23
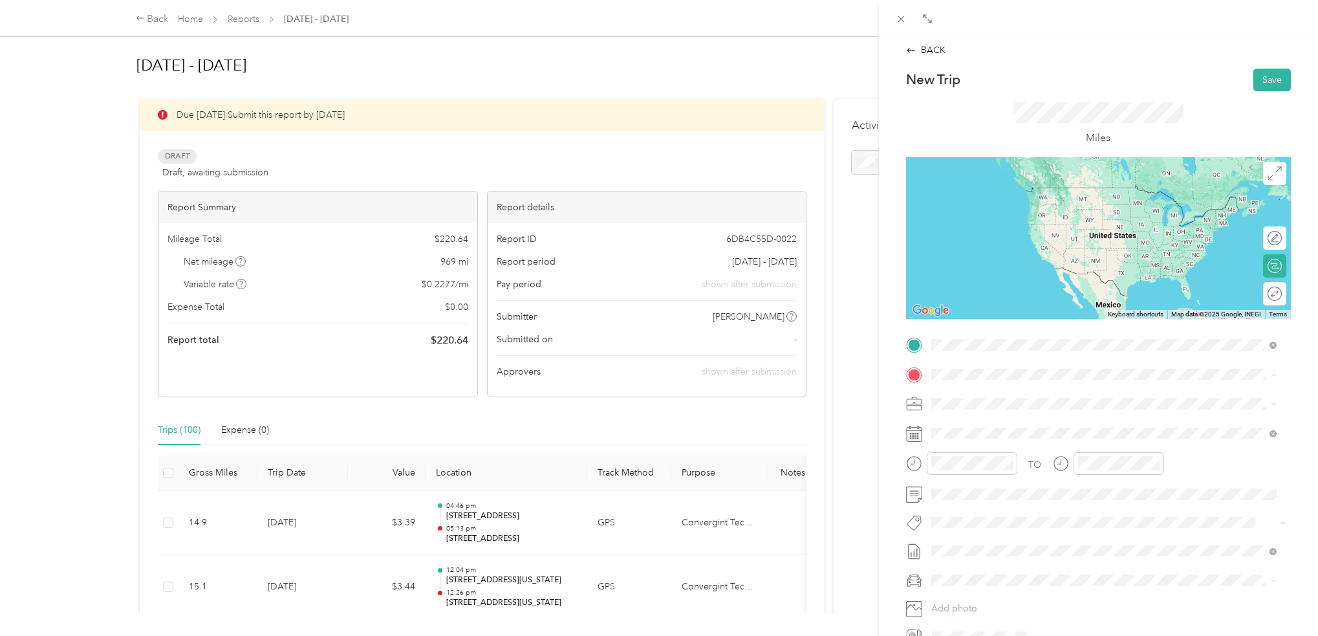
click at [978, 387] on span "[STREET_ADDRESS][US_STATE]" at bounding box center [1019, 391] width 129 height 12
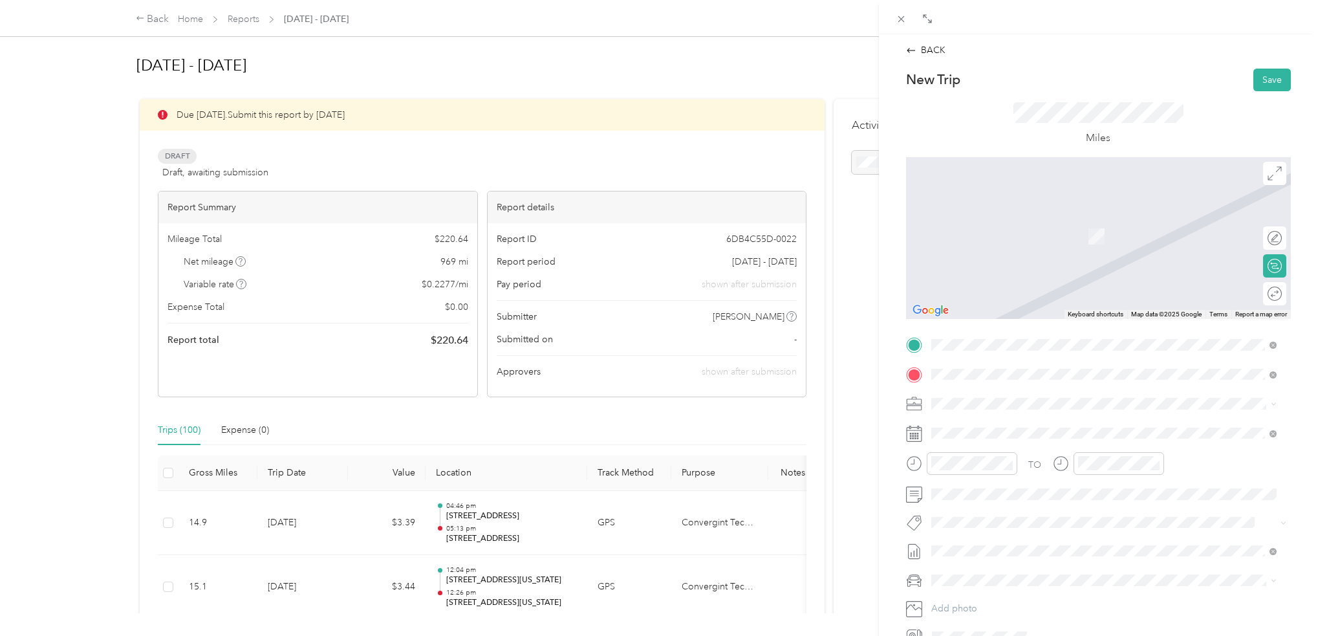
click at [1006, 427] on span "[STREET_ADDRESS][US_STATE]" at bounding box center [1019, 421] width 129 height 12
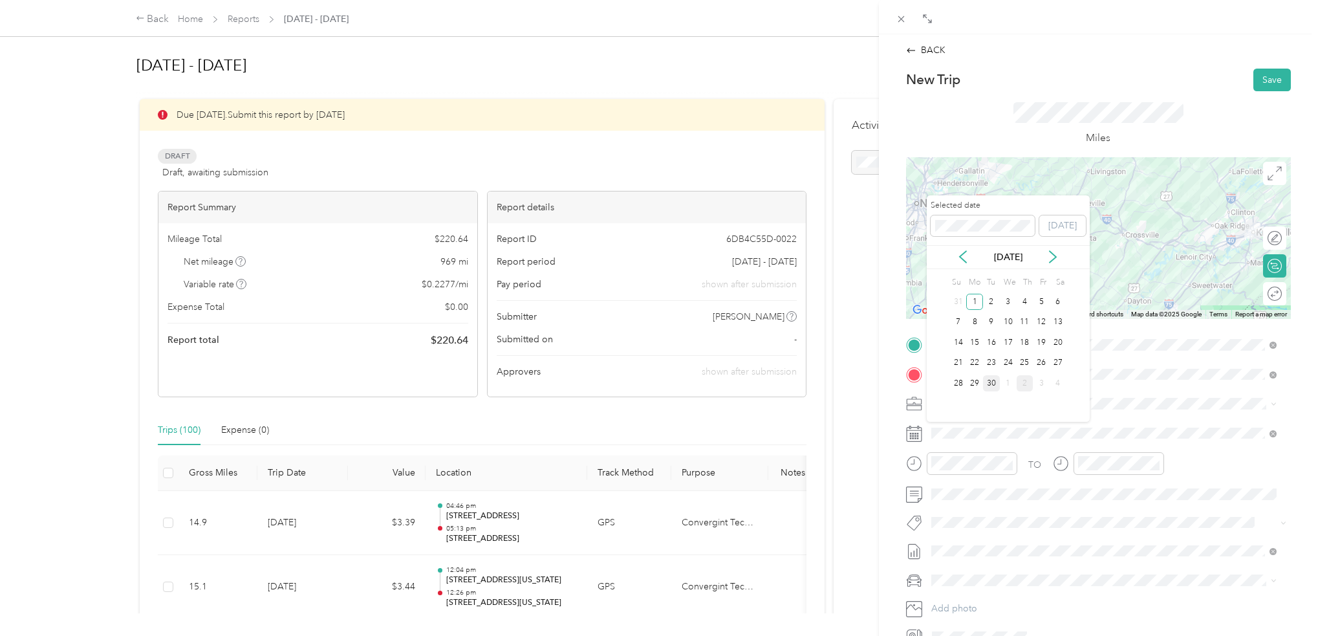
click at [987, 383] on div "30" at bounding box center [991, 383] width 17 height 16
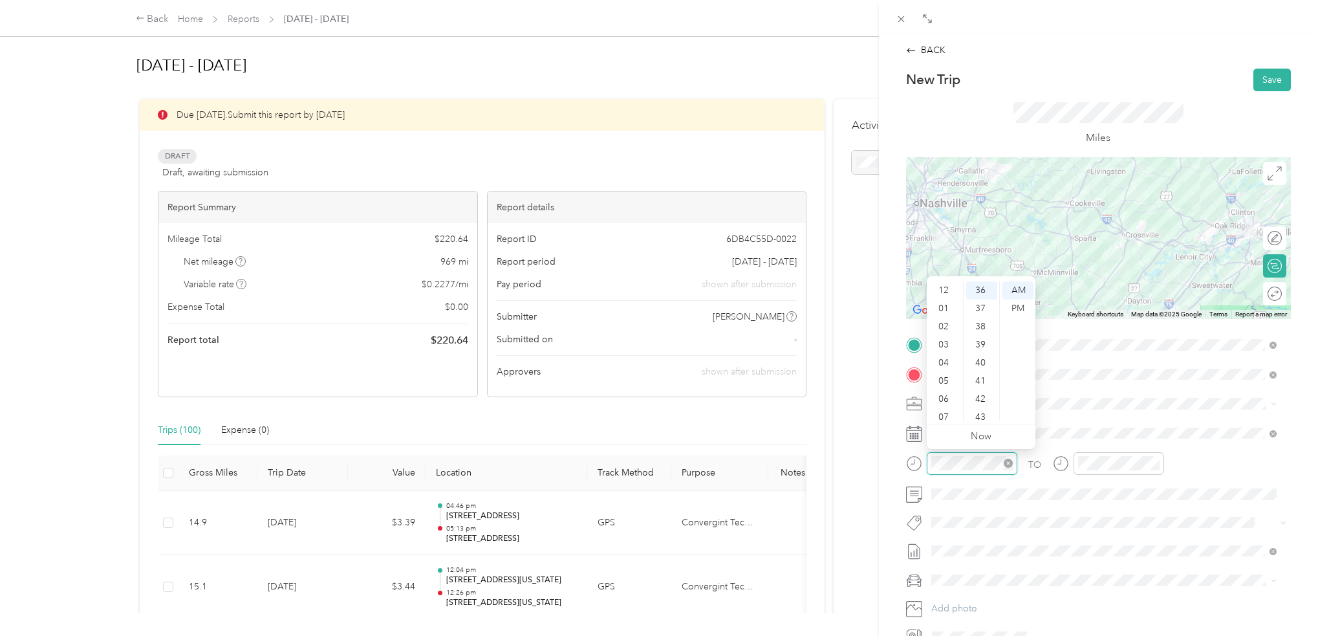
scroll to position [78, 0]
click at [942, 292] on div "04" at bounding box center [944, 285] width 31 height 18
click at [980, 324] on div "38" at bounding box center [981, 327] width 31 height 18
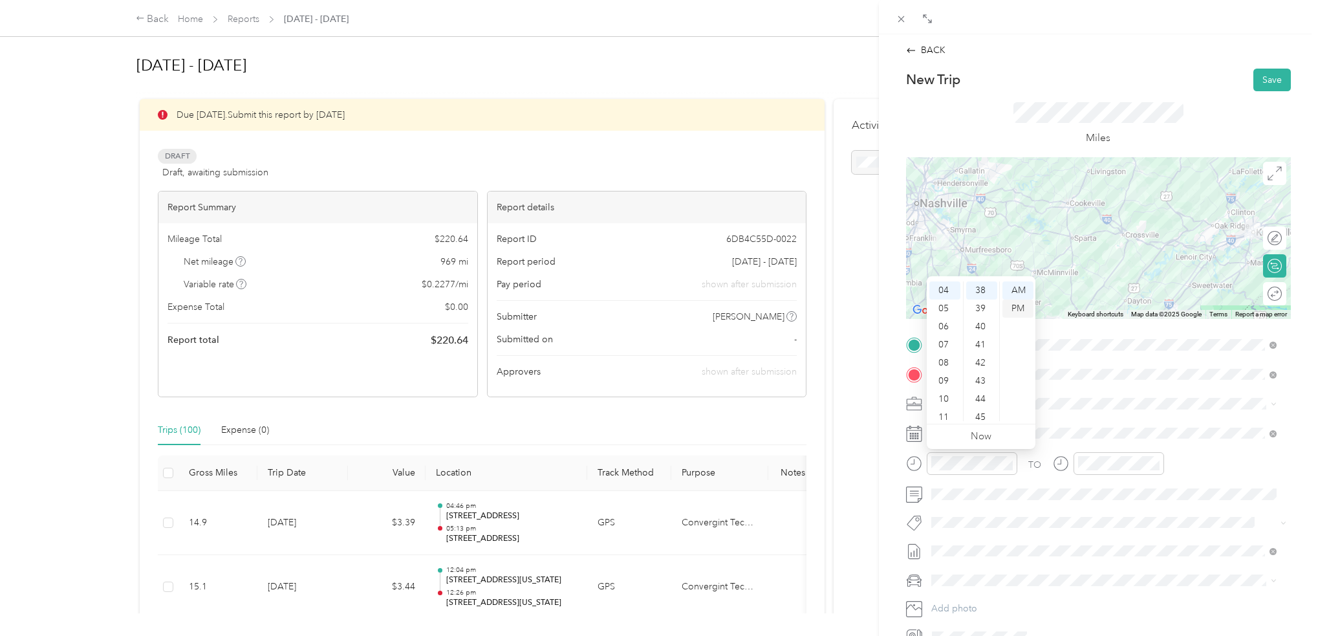
click at [1022, 301] on div "PM" at bounding box center [1017, 308] width 31 height 18
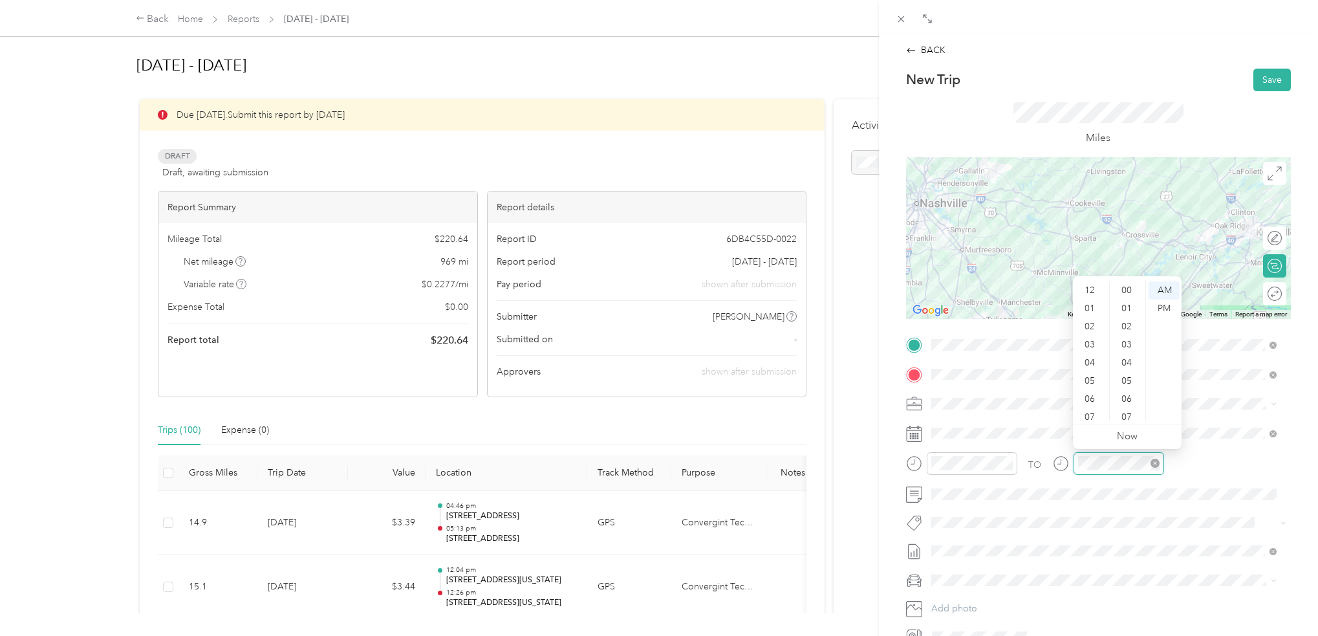
scroll to position [78, 0]
click at [1089, 340] on div "07" at bounding box center [1090, 339] width 31 height 18
click at [1122, 403] on div "49" at bounding box center [1127, 396] width 31 height 18
click at [1163, 310] on div "PM" at bounding box center [1164, 308] width 31 height 18
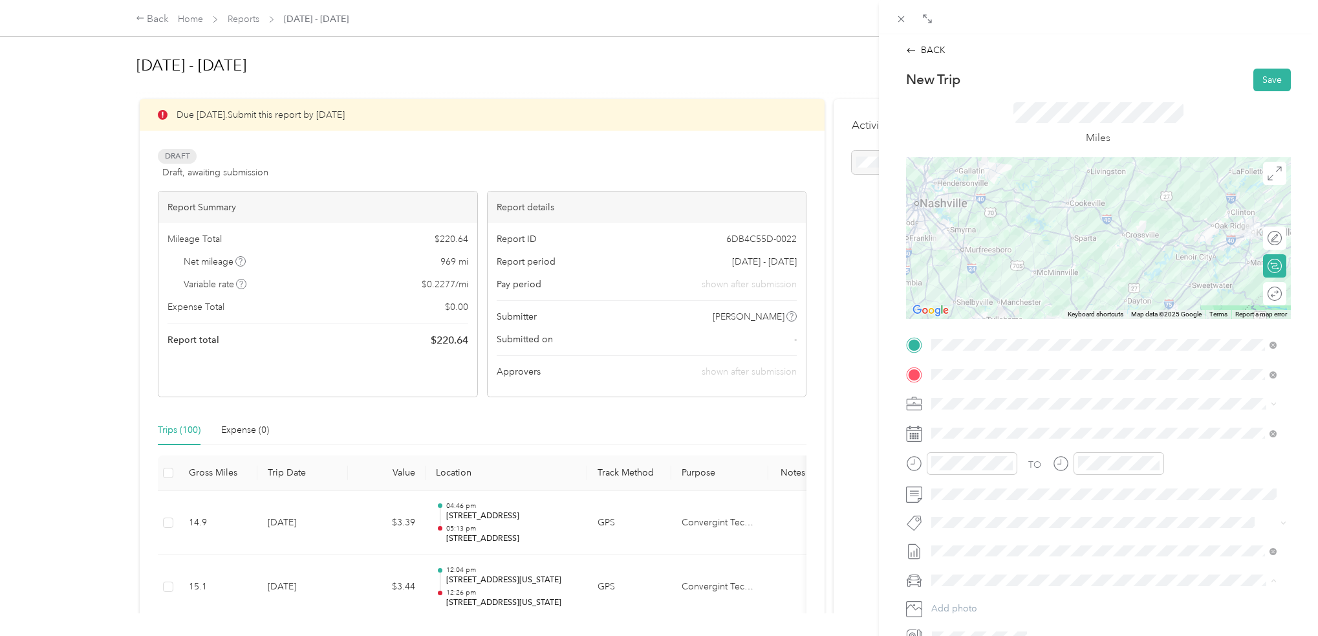
click at [987, 598] on span "Toyota Tacoma" at bounding box center [967, 603] width 62 height 11
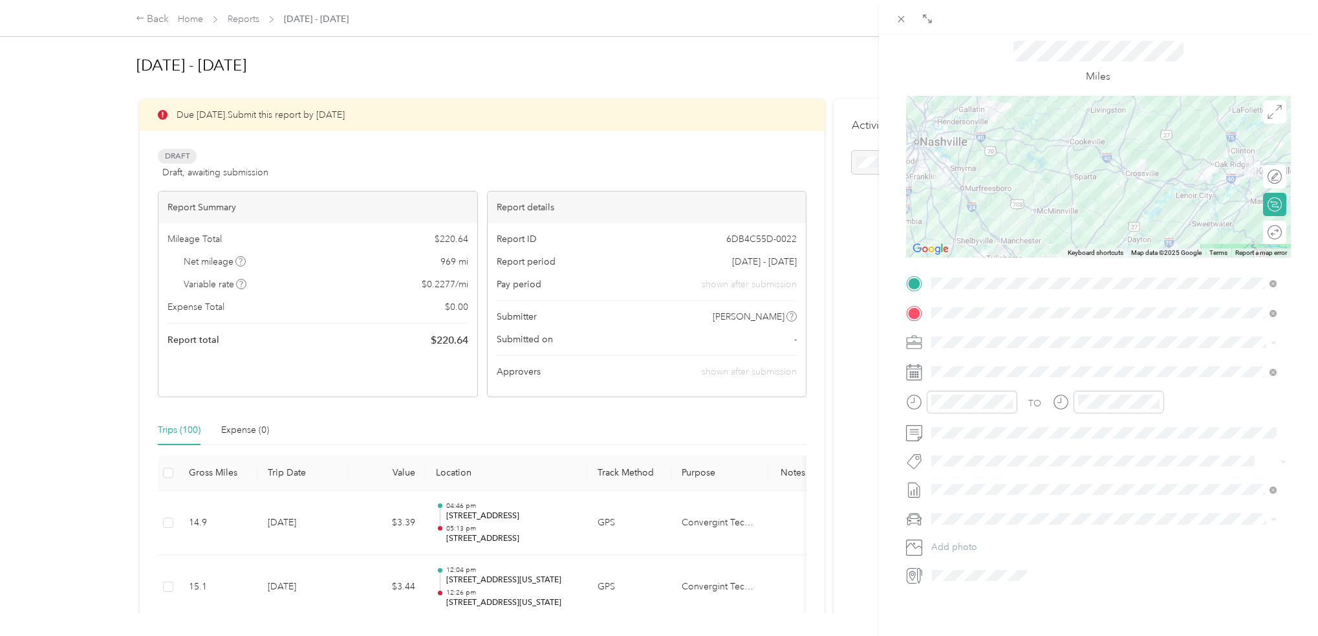
scroll to position [0, 0]
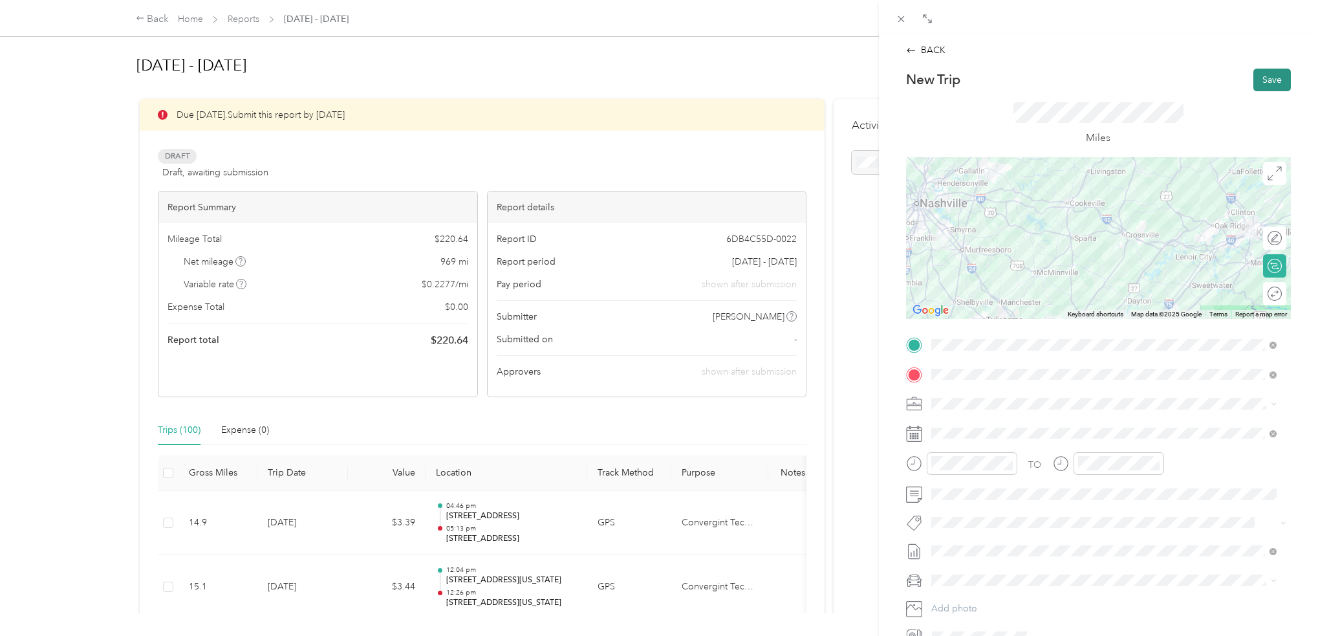
click at [1257, 80] on button "Save" at bounding box center [1272, 80] width 38 height 23
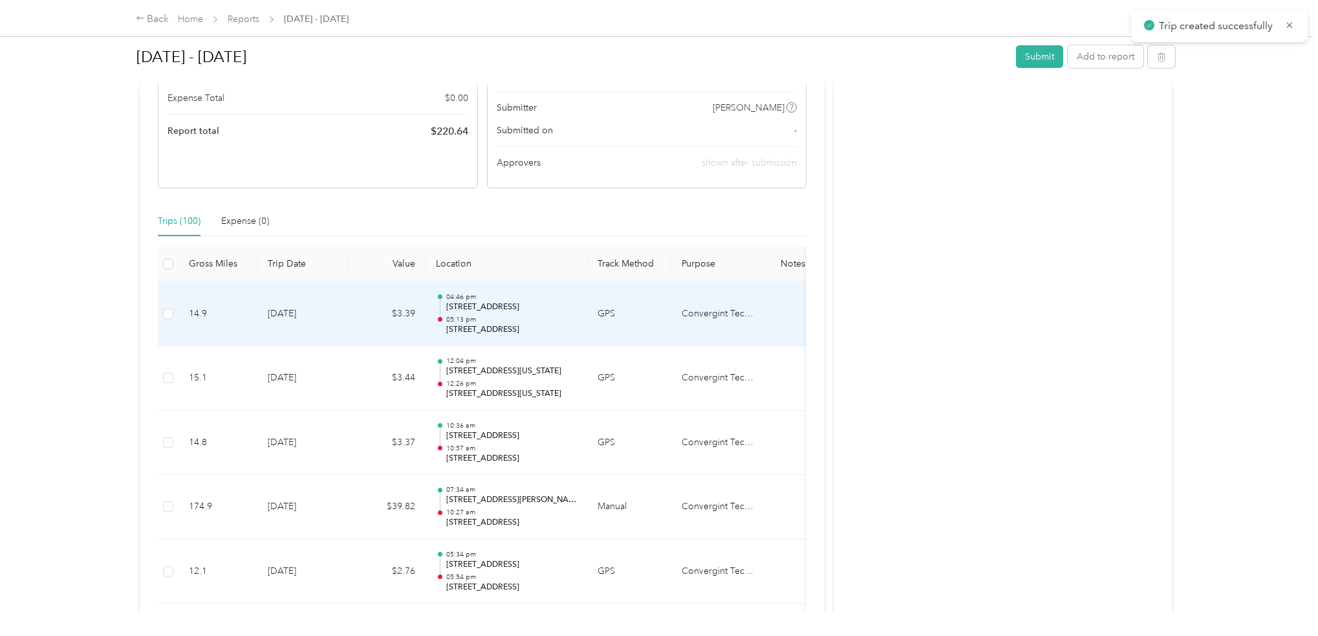
scroll to position [323, 0]
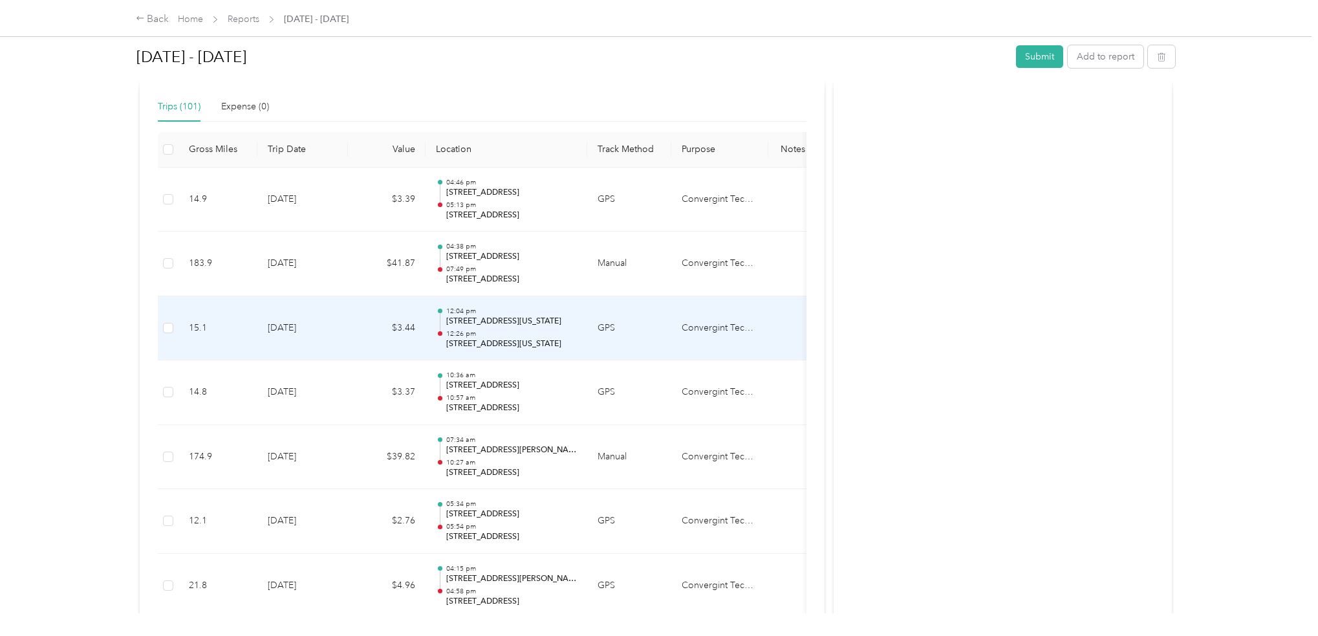
click at [715, 325] on td "Convergint Technologies" at bounding box center [719, 328] width 97 height 65
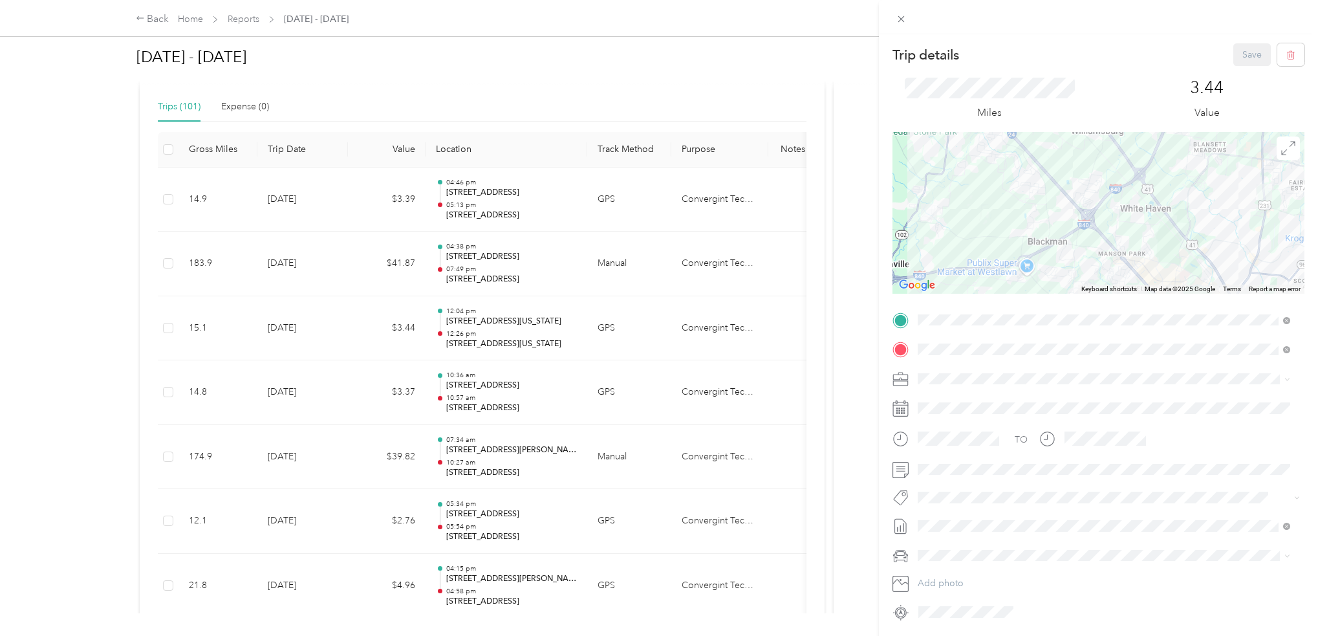
click at [166, 330] on div "Trip details Save This trip cannot be edited because it is either under review,…" at bounding box center [659, 318] width 1318 height 636
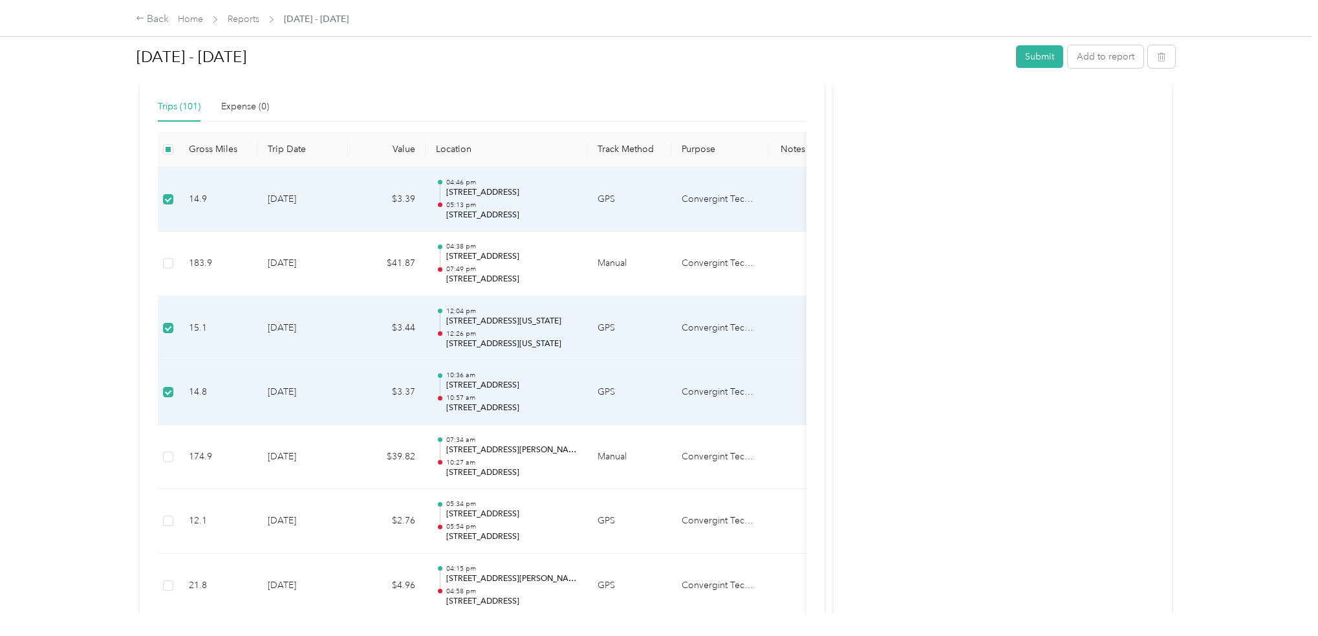
scroll to position [129, 0]
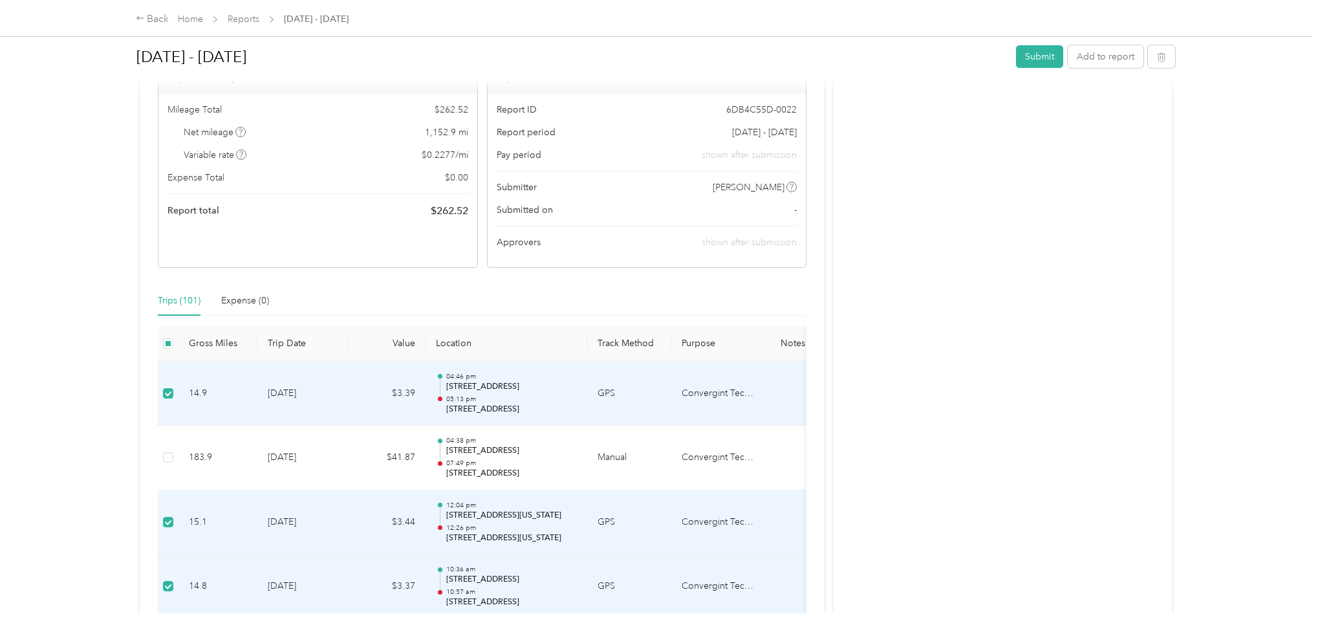
click at [730, 391] on td "Convergint Technologies" at bounding box center [719, 393] width 97 height 65
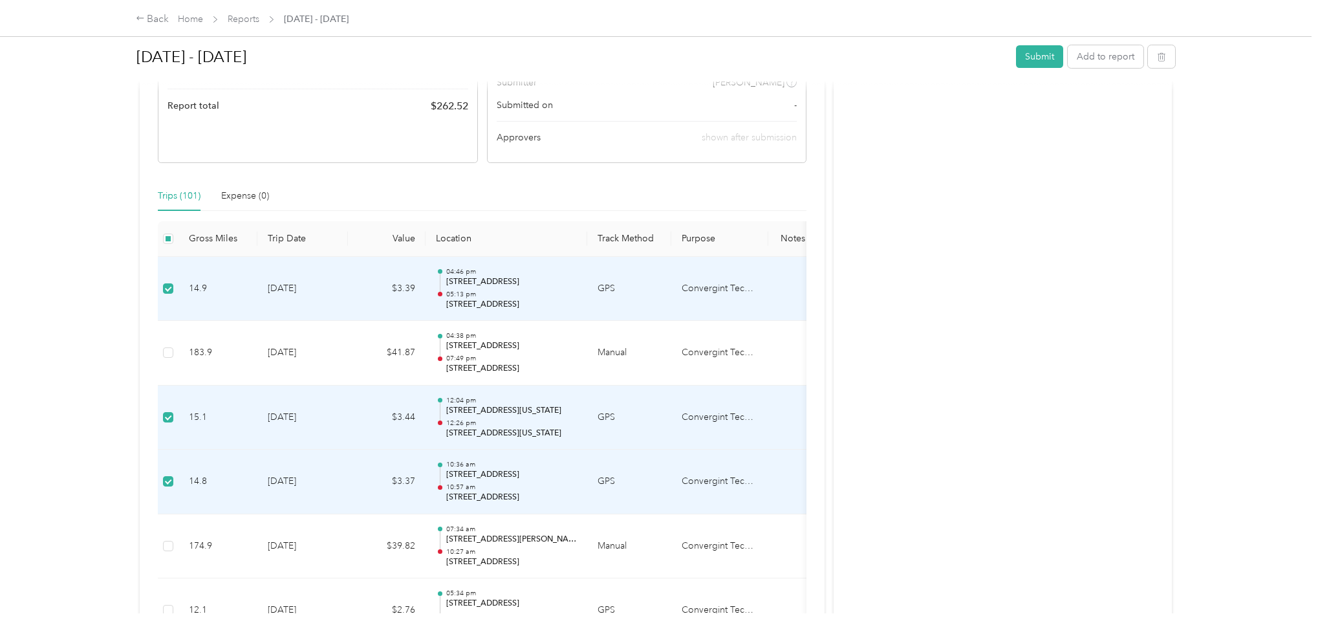
scroll to position [323, 0]
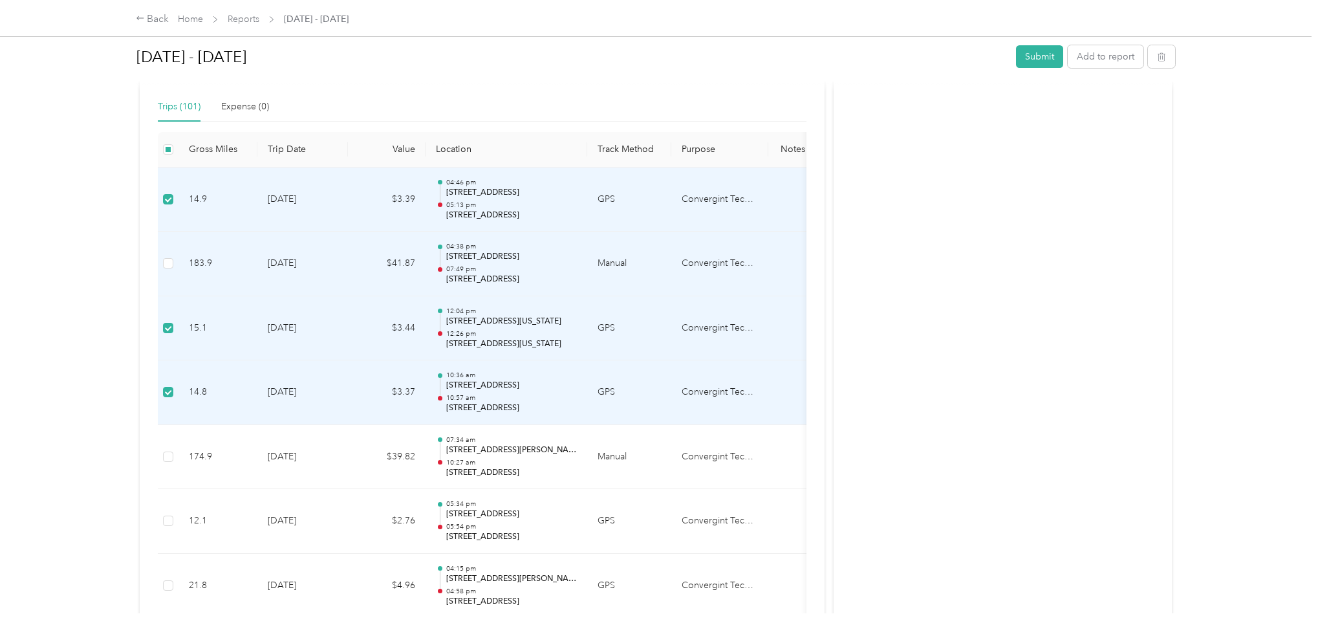
click at [717, 261] on td "Convergint Technologies" at bounding box center [719, 264] width 97 height 65
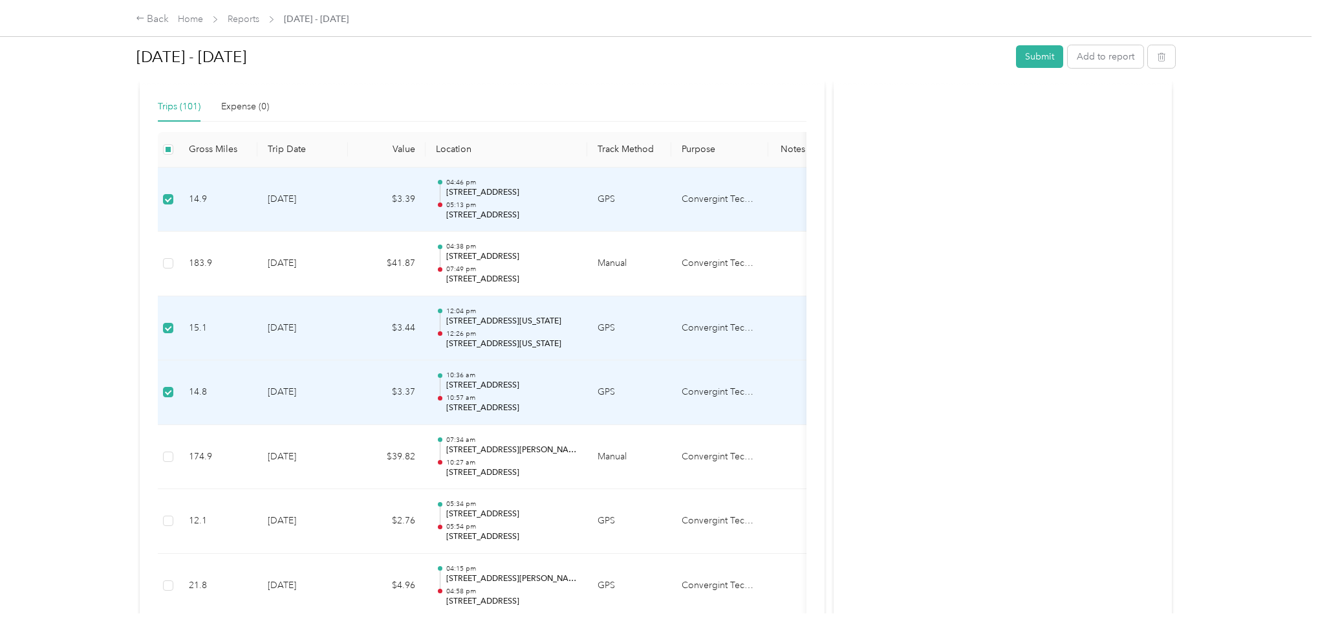
click at [184, 109] on div "Trips (101)" at bounding box center [179, 107] width 43 height 14
click at [243, 27] on div "Back Home Reports [DATE] - [DATE]" at bounding box center [659, 18] width 1098 height 36
click at [191, 25] on link "Home" at bounding box center [190, 19] width 25 height 11
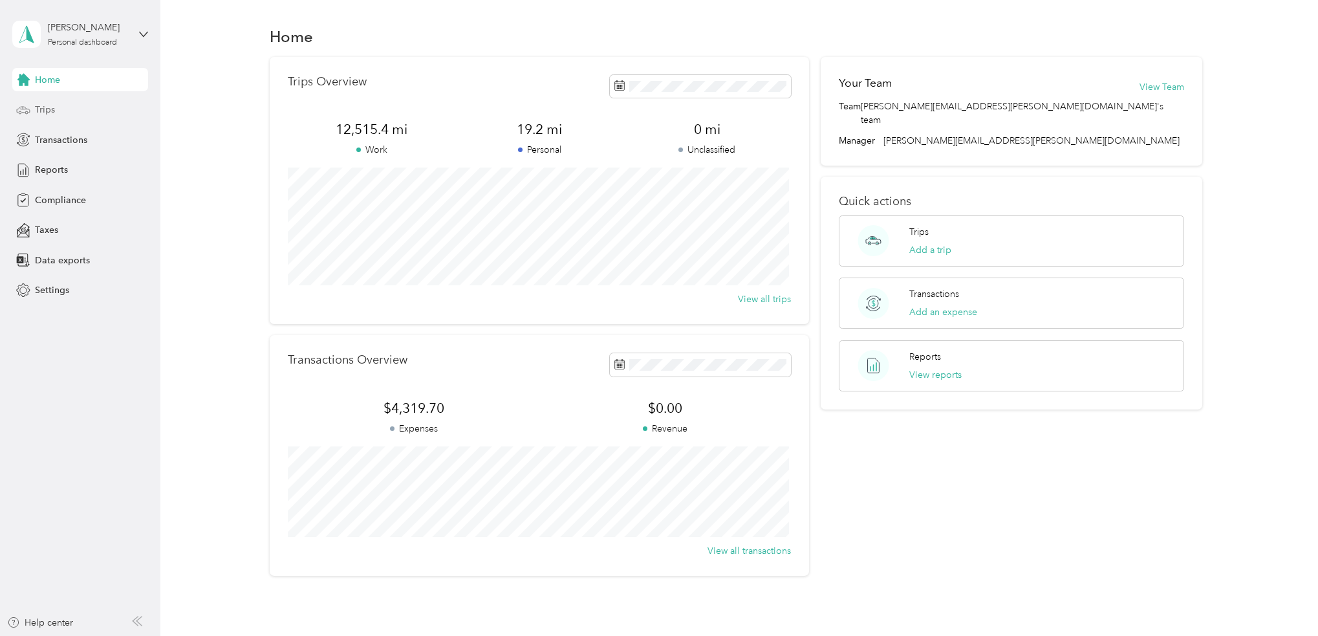
click at [71, 114] on div "Trips" at bounding box center [80, 109] width 136 height 23
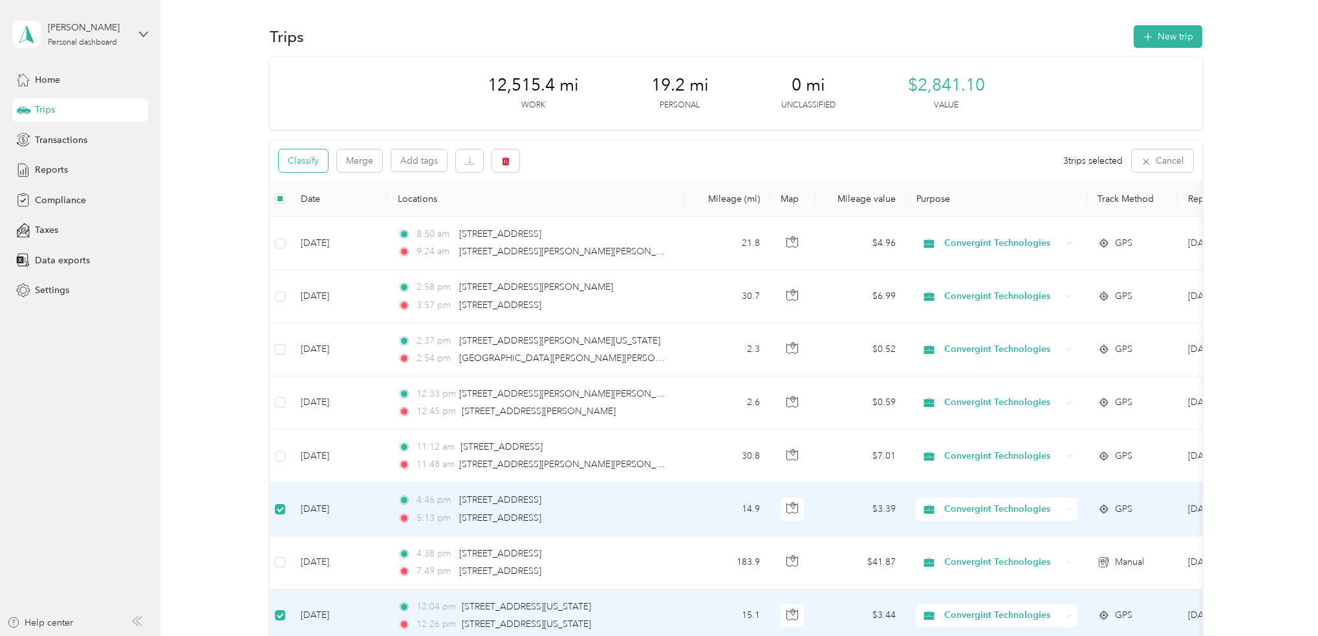
click at [301, 156] on button "Classify" at bounding box center [303, 160] width 49 height 23
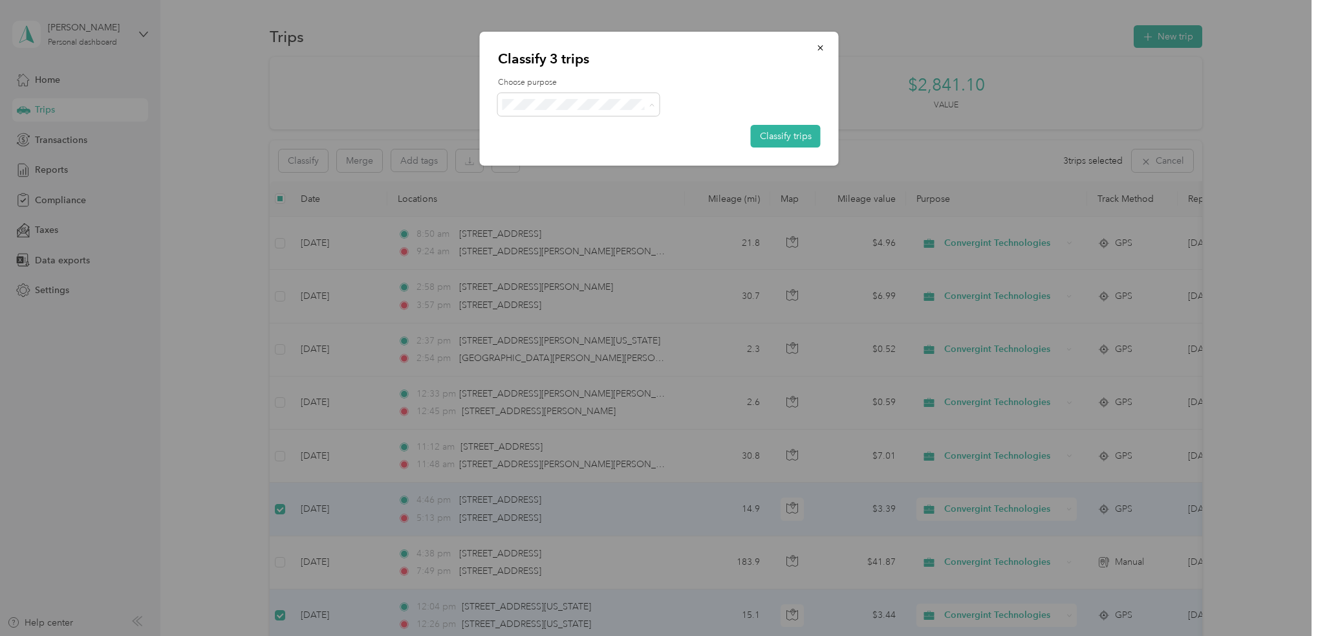
click at [570, 144] on span "Personal" at bounding box center [590, 151] width 120 height 14
click at [719, 79] on label "Choose purpose" at bounding box center [659, 83] width 323 height 12
click at [790, 135] on button "Classify trips" at bounding box center [786, 136] width 70 height 23
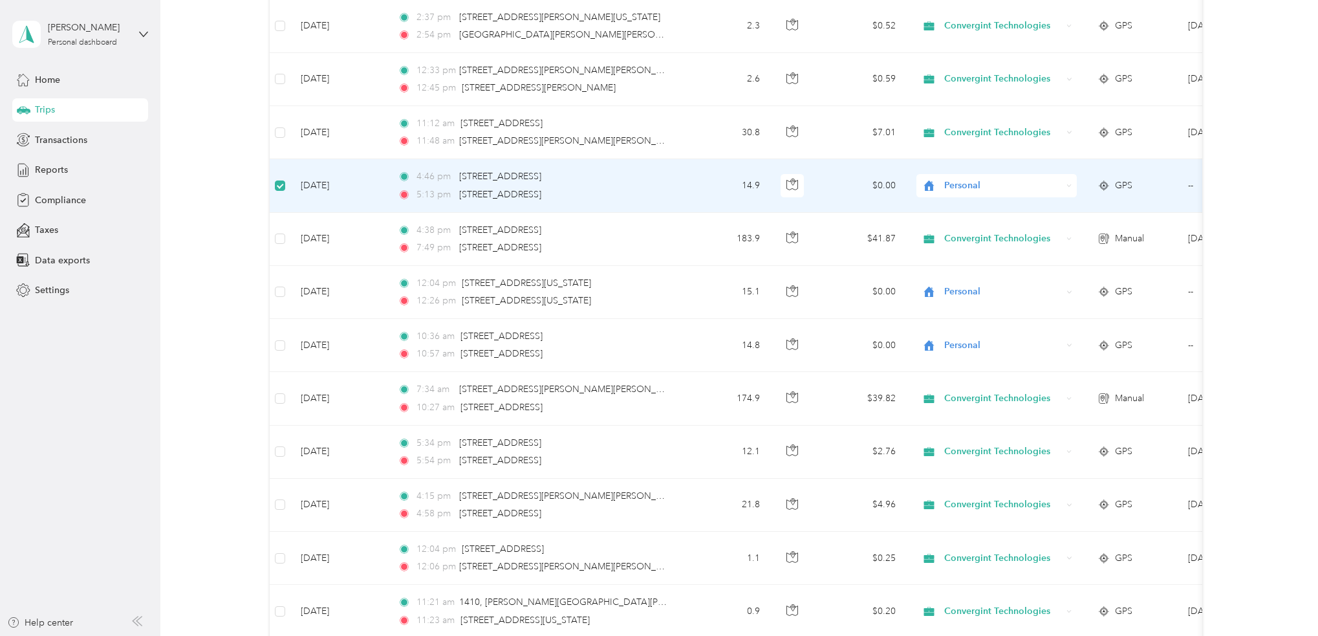
scroll to position [322, 0]
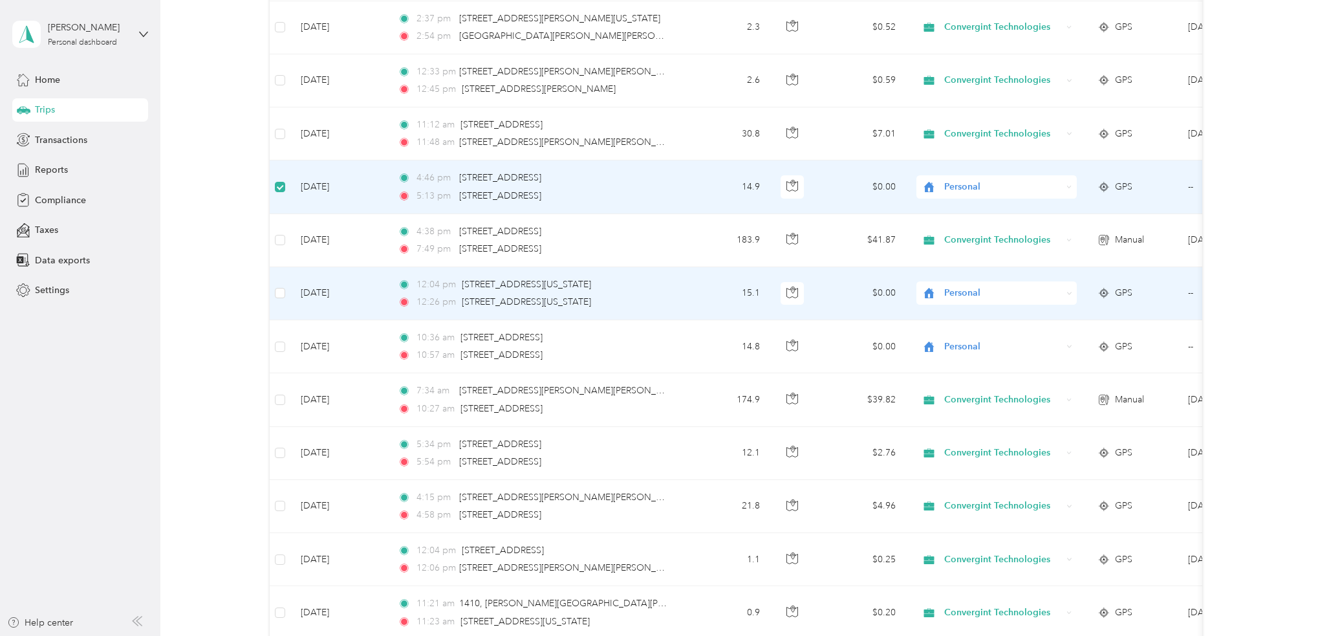
click at [279, 285] on td at bounding box center [280, 293] width 21 height 53
click at [279, 301] on td at bounding box center [280, 293] width 21 height 53
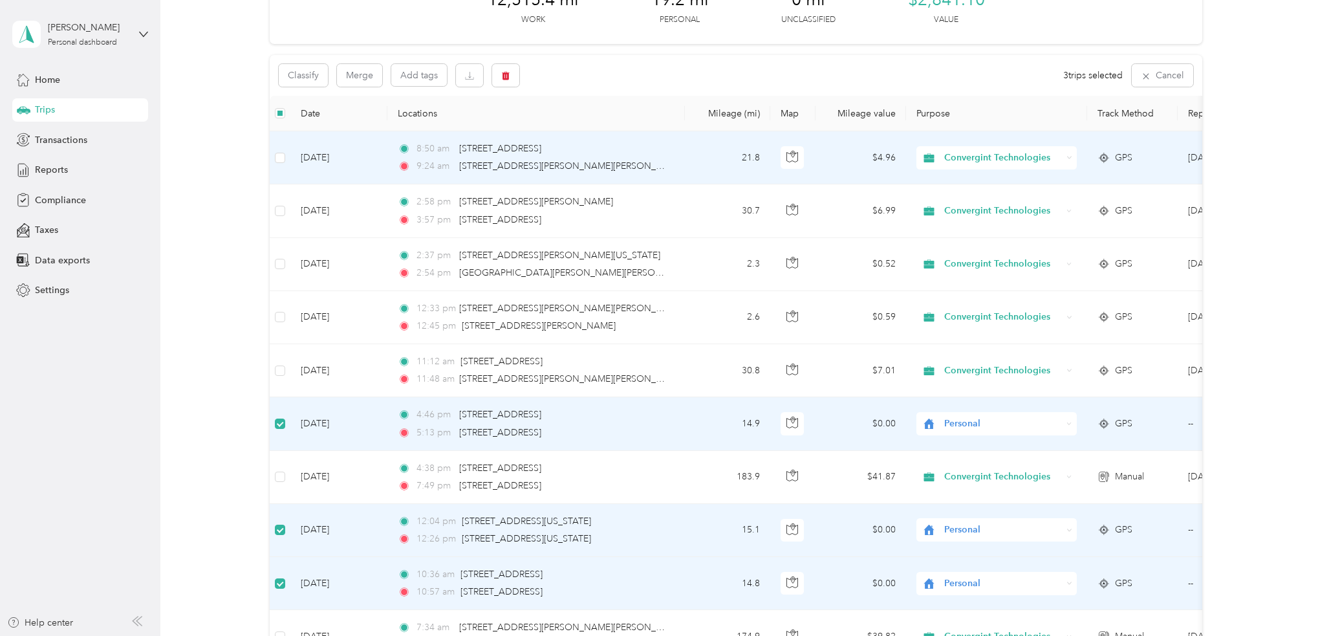
scroll to position [0, 0]
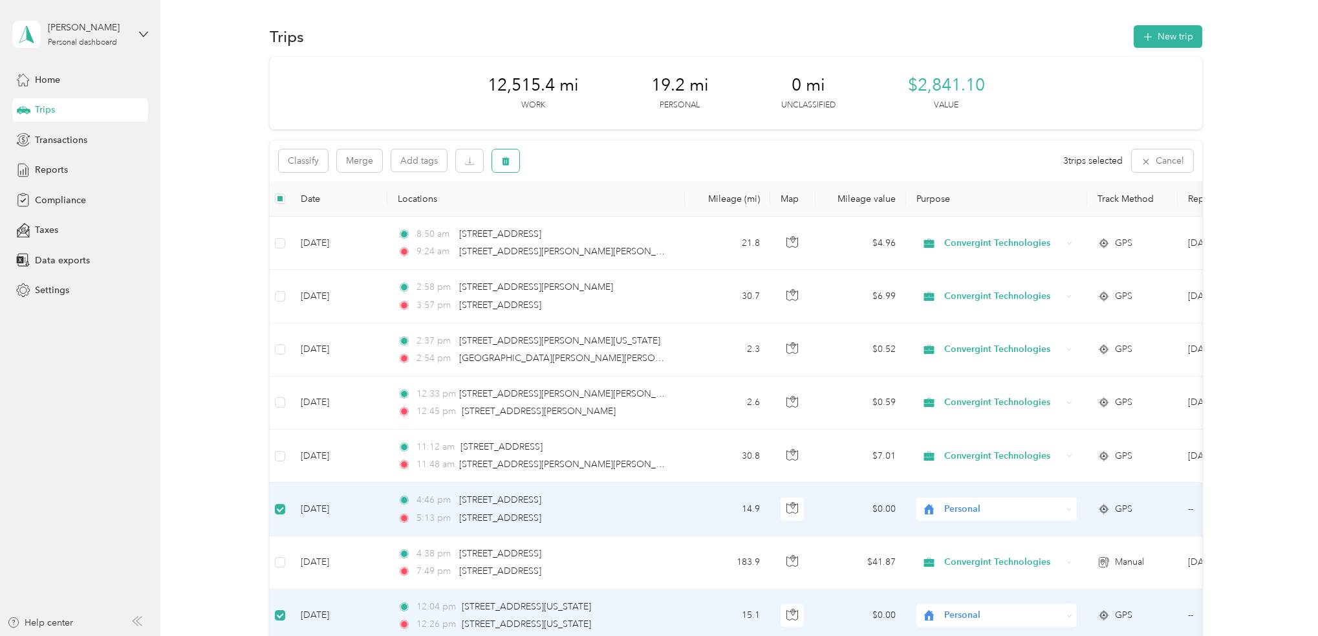
click at [507, 160] on icon "button" at bounding box center [506, 161] width 8 height 8
click at [599, 217] on button "Yes" at bounding box center [601, 214] width 25 height 21
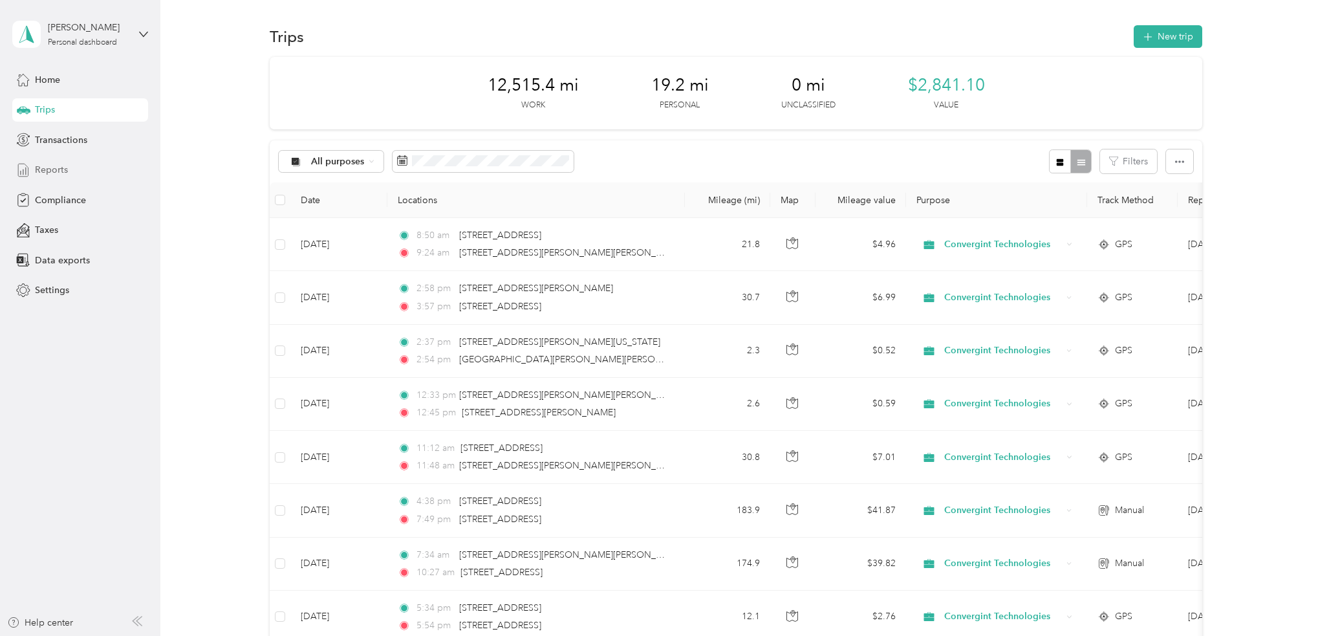
click at [63, 167] on span "Reports" at bounding box center [51, 170] width 33 height 14
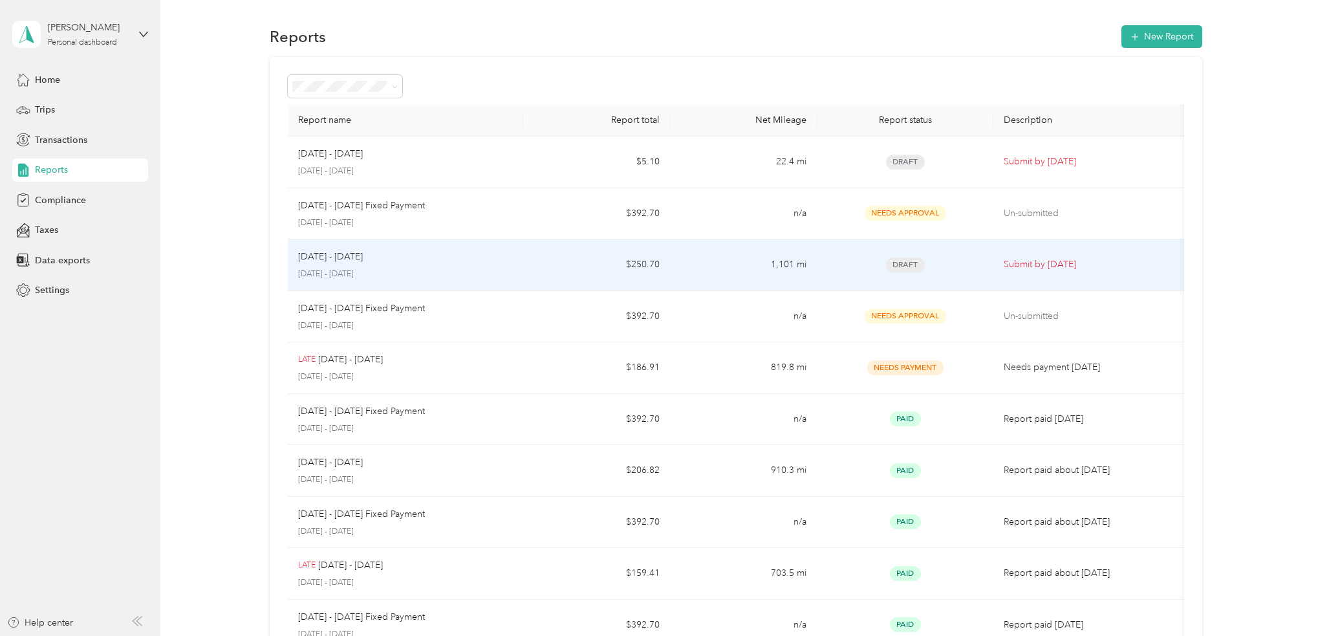
click at [453, 263] on div "[DATE] - [DATE]" at bounding box center [405, 257] width 215 height 14
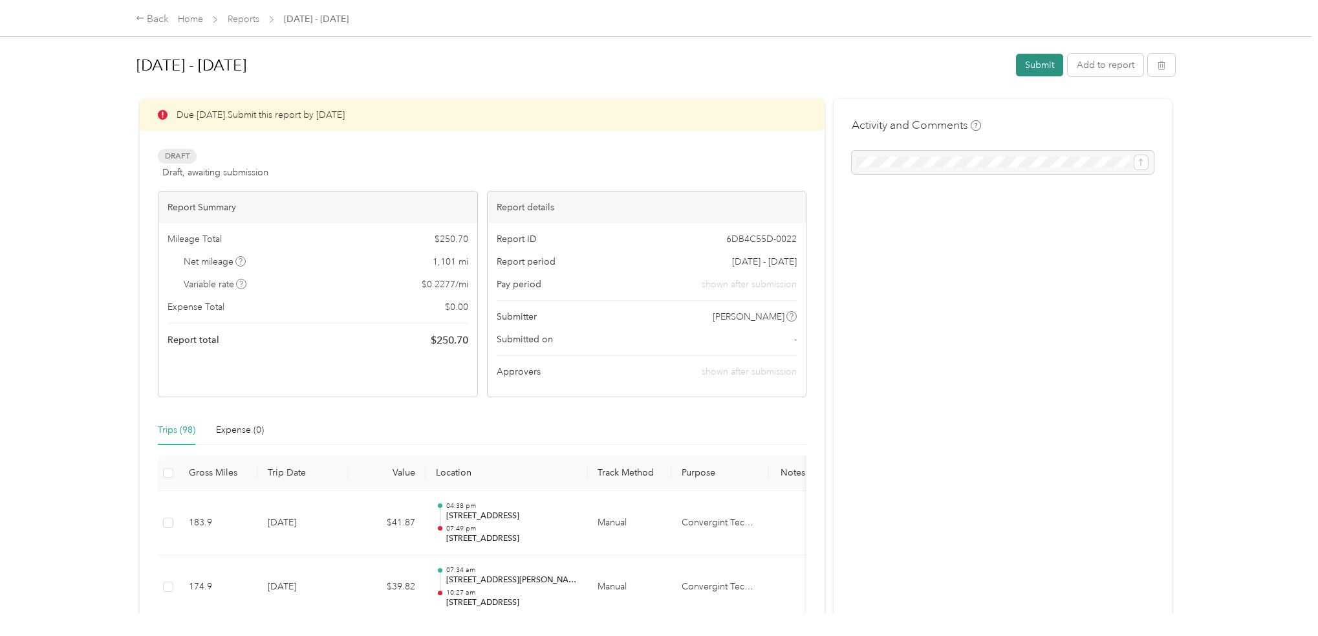
click at [1037, 67] on button "Submit" at bounding box center [1039, 65] width 47 height 23
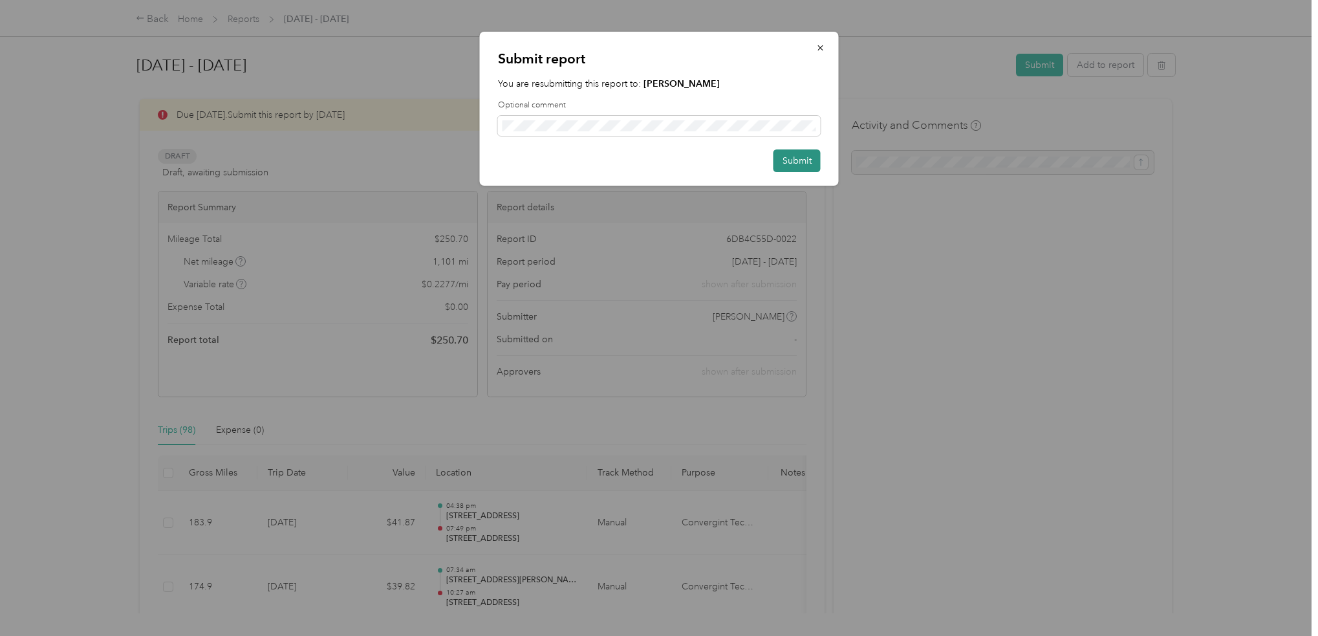
click at [806, 158] on button "Submit" at bounding box center [796, 160] width 47 height 23
